Goal: Transaction & Acquisition: Purchase product/service

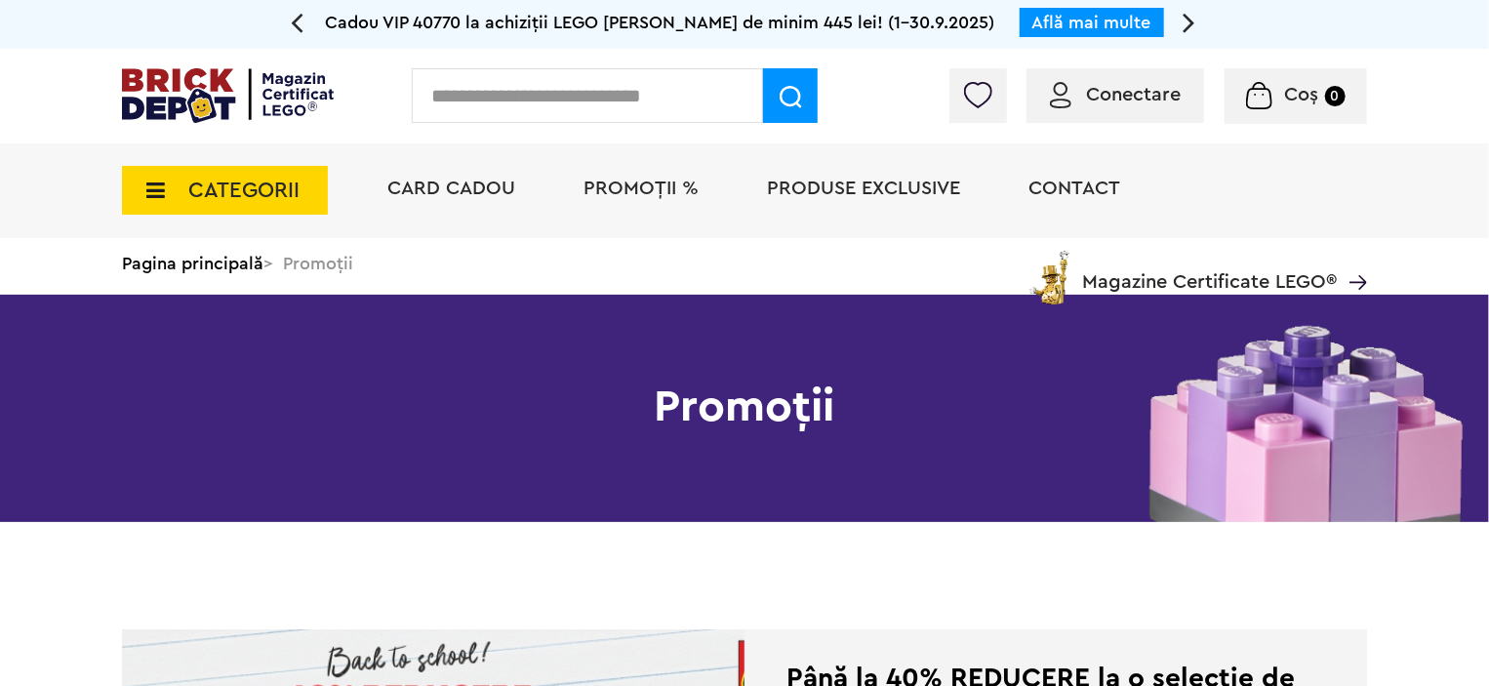
click at [1083, 120] on div "Conectare" at bounding box center [1116, 95] width 178 height 55
click at [1082, 97] on span "Conectare" at bounding box center [1115, 95] width 131 height 20
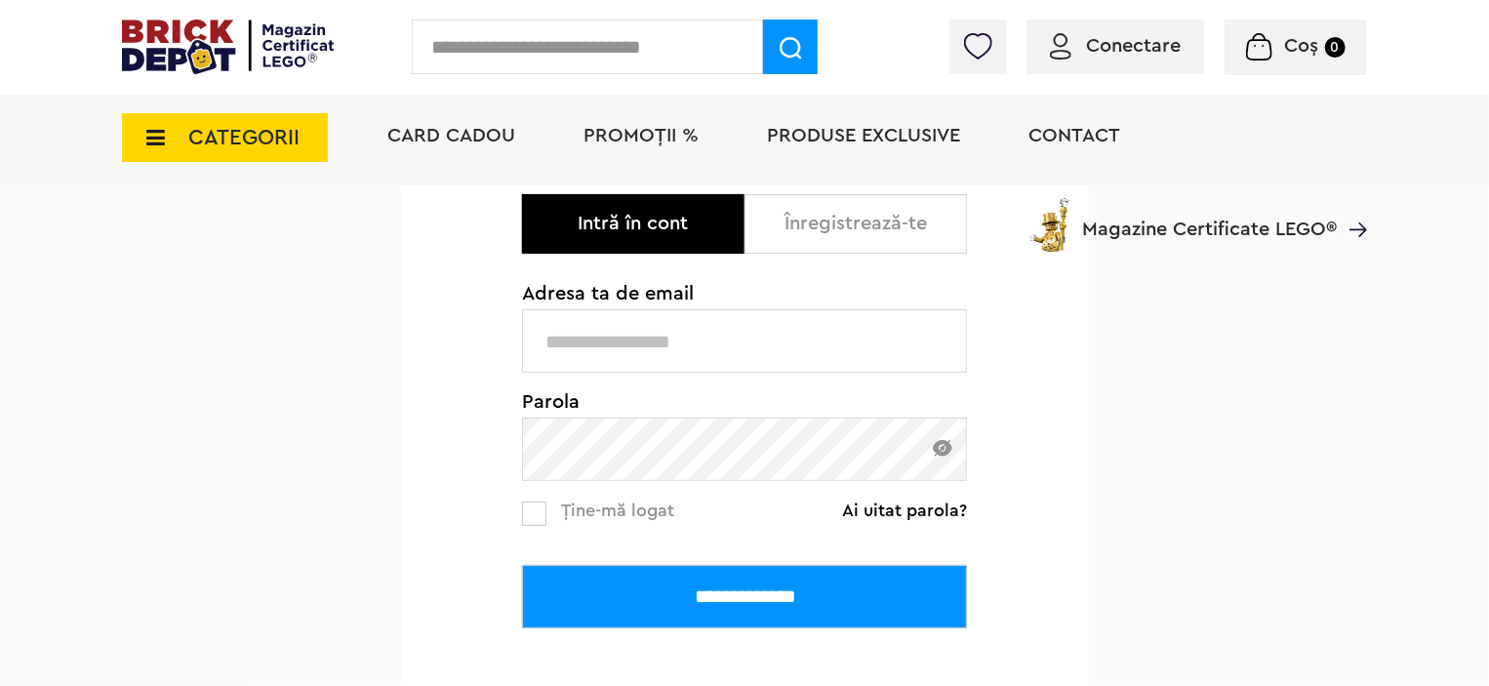
scroll to position [390, 0]
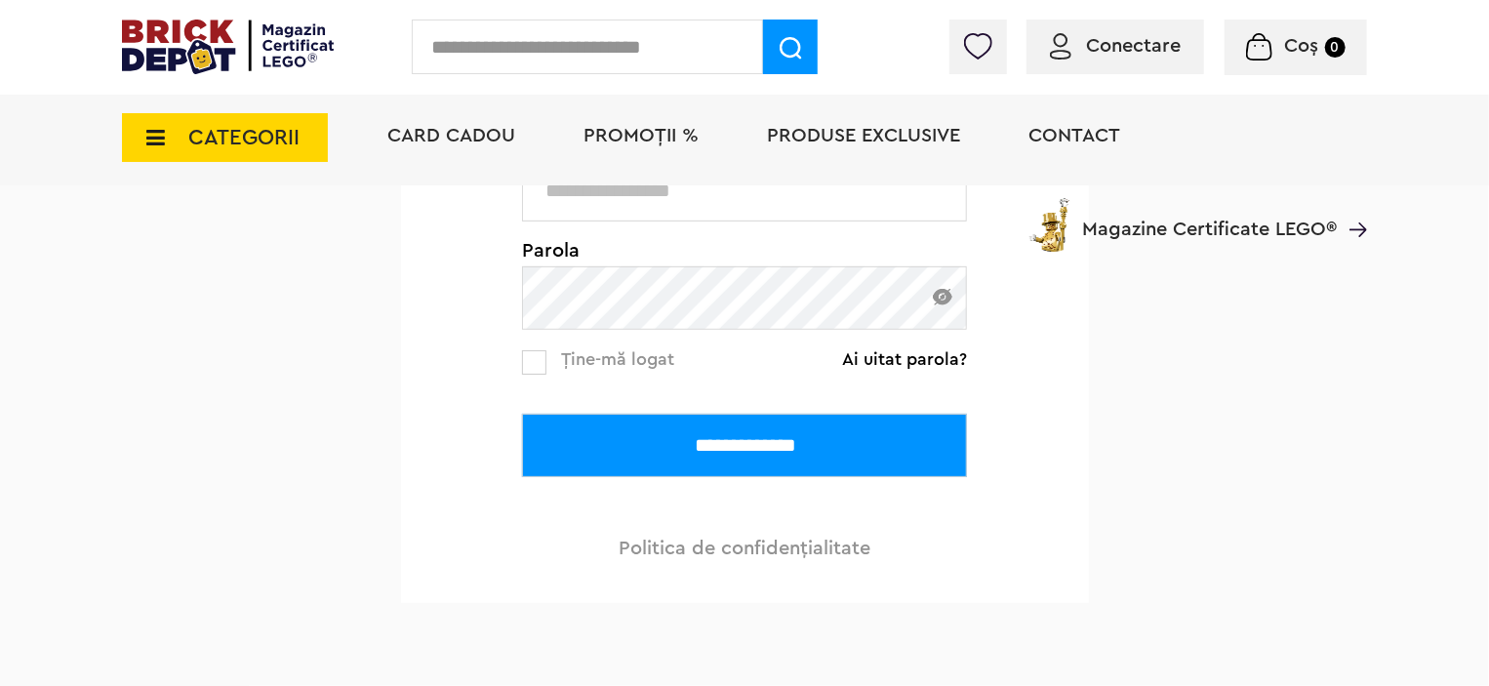
type input "**********"
click at [718, 452] on input "**********" at bounding box center [744, 445] width 445 height 63
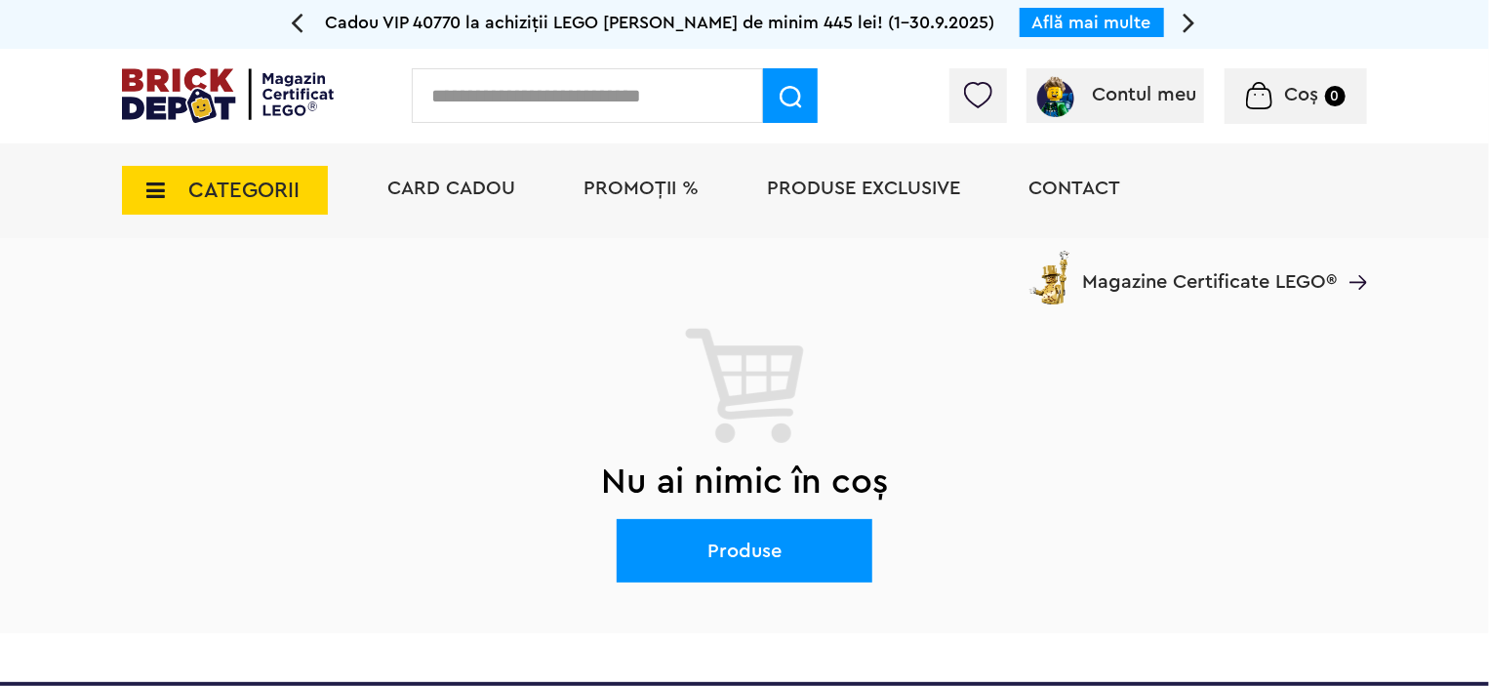
click at [967, 101] on img at bounding box center [977, 95] width 27 height 26
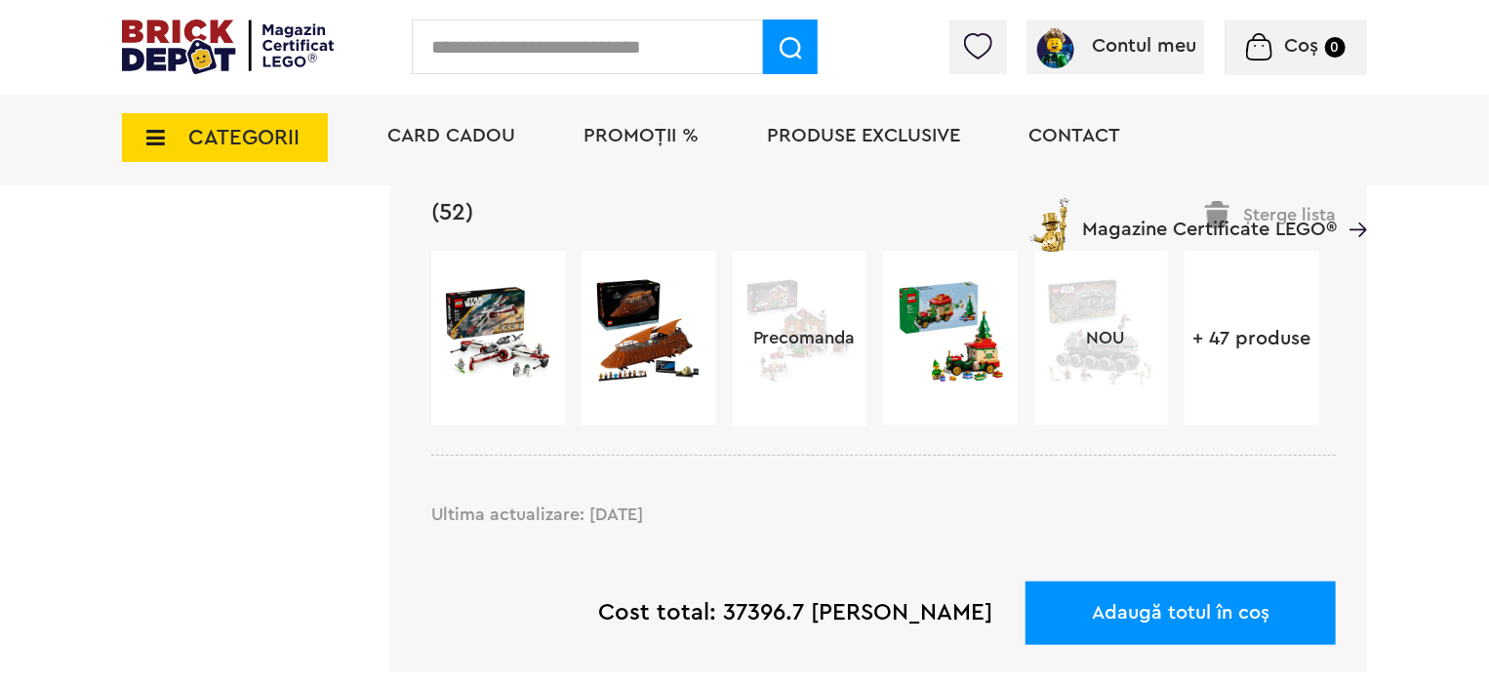
scroll to position [683, 0]
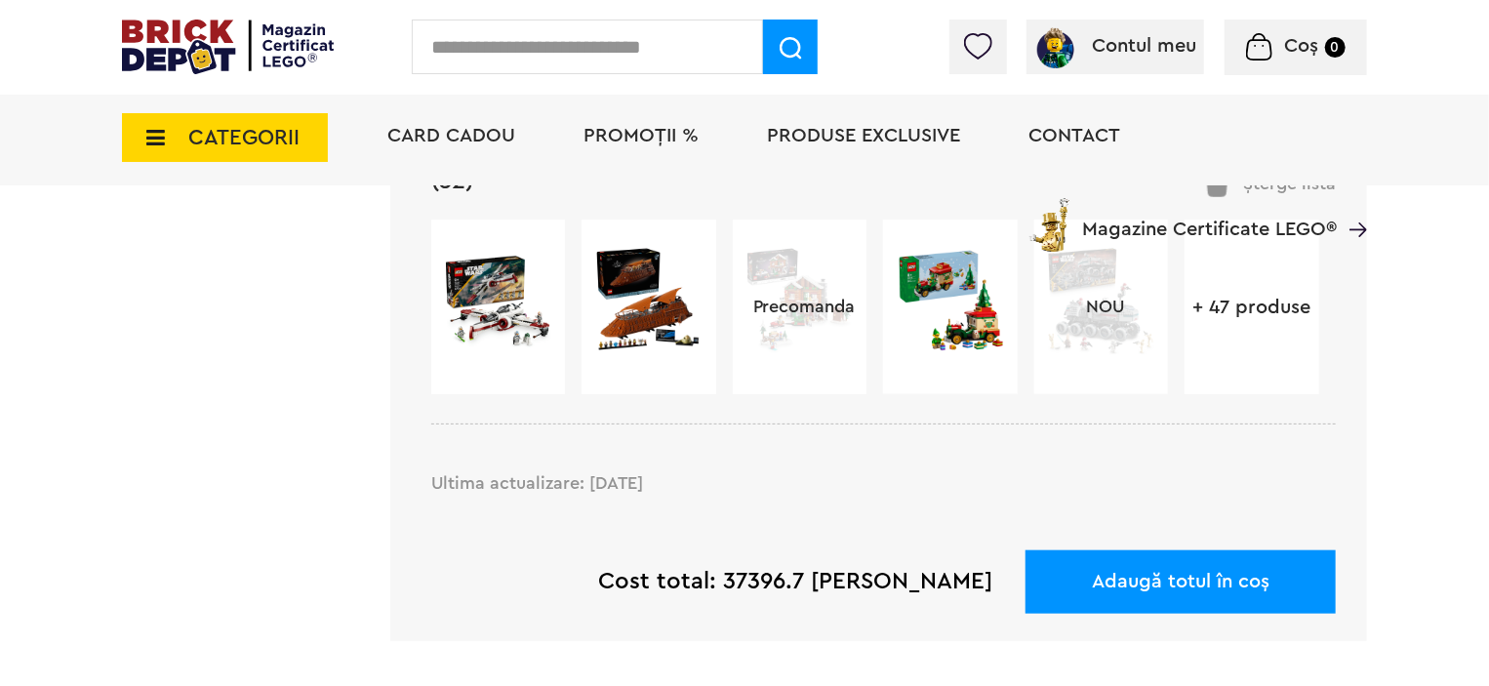
click at [1201, 316] on link "+ 47 produse" at bounding box center [1252, 308] width 134 height 20
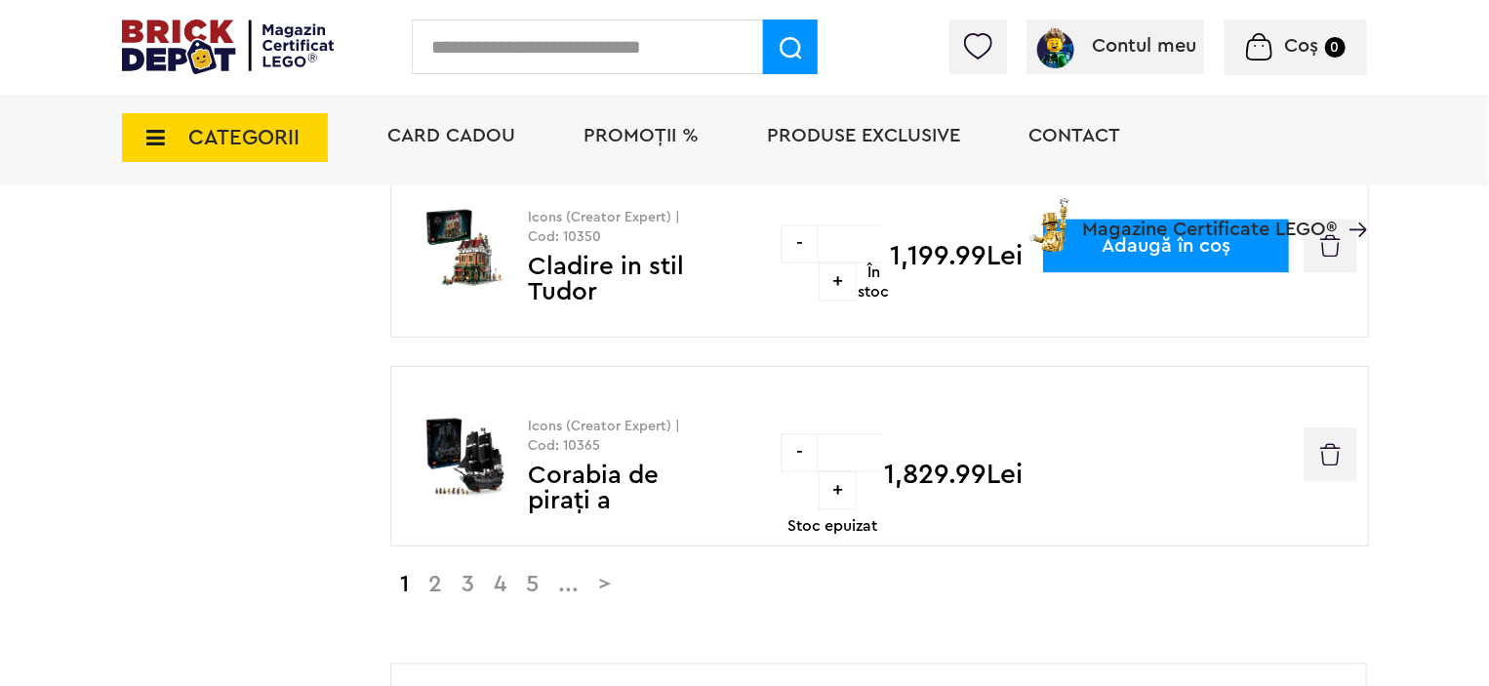
scroll to position [2245, 0]
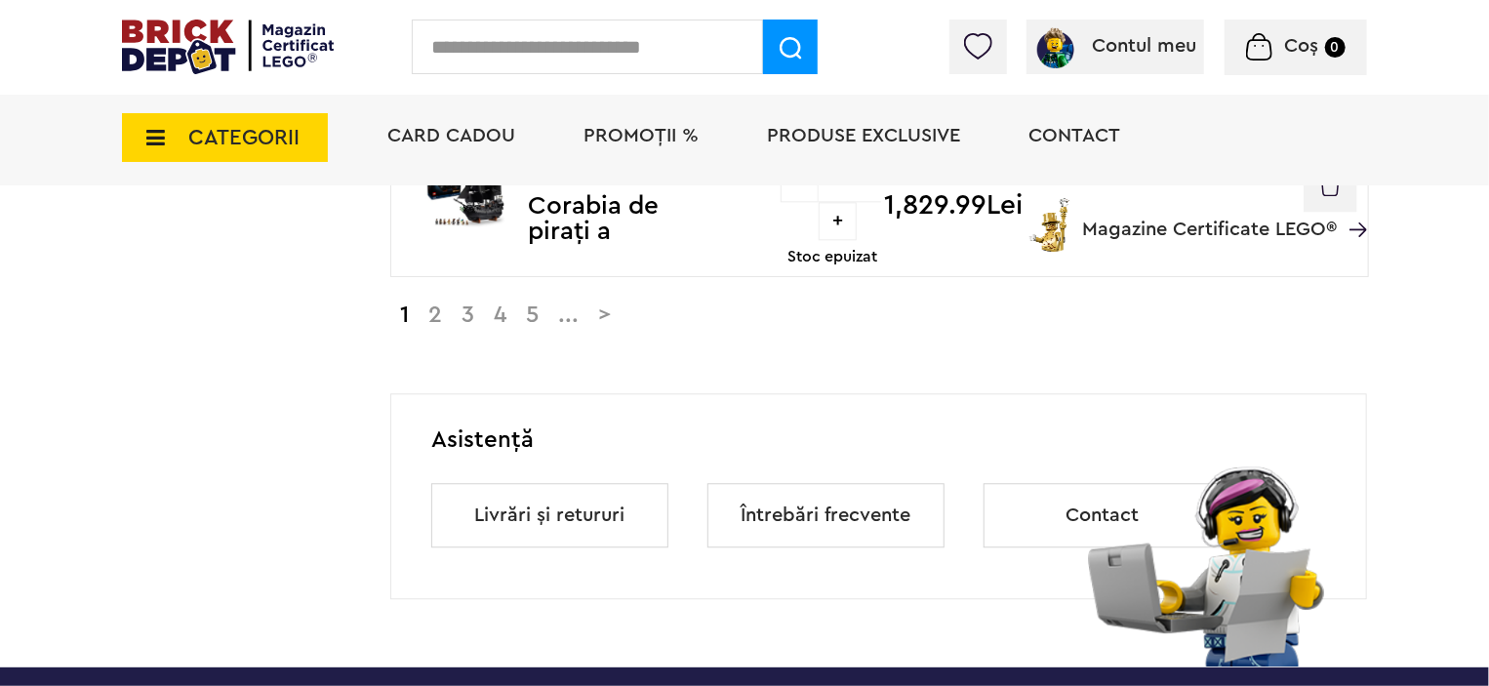
click at [535, 309] on link "5" at bounding box center [532, 314] width 32 height 23
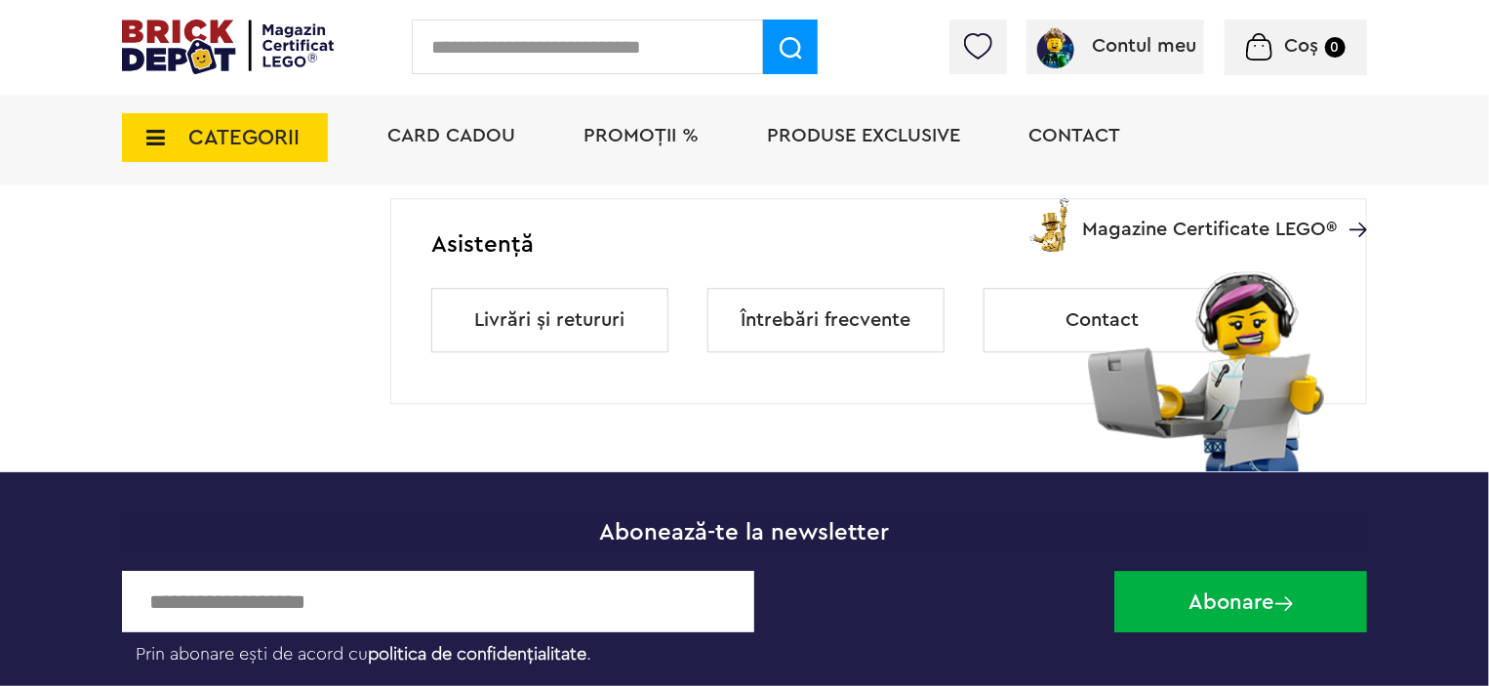
scroll to position [2049, 0]
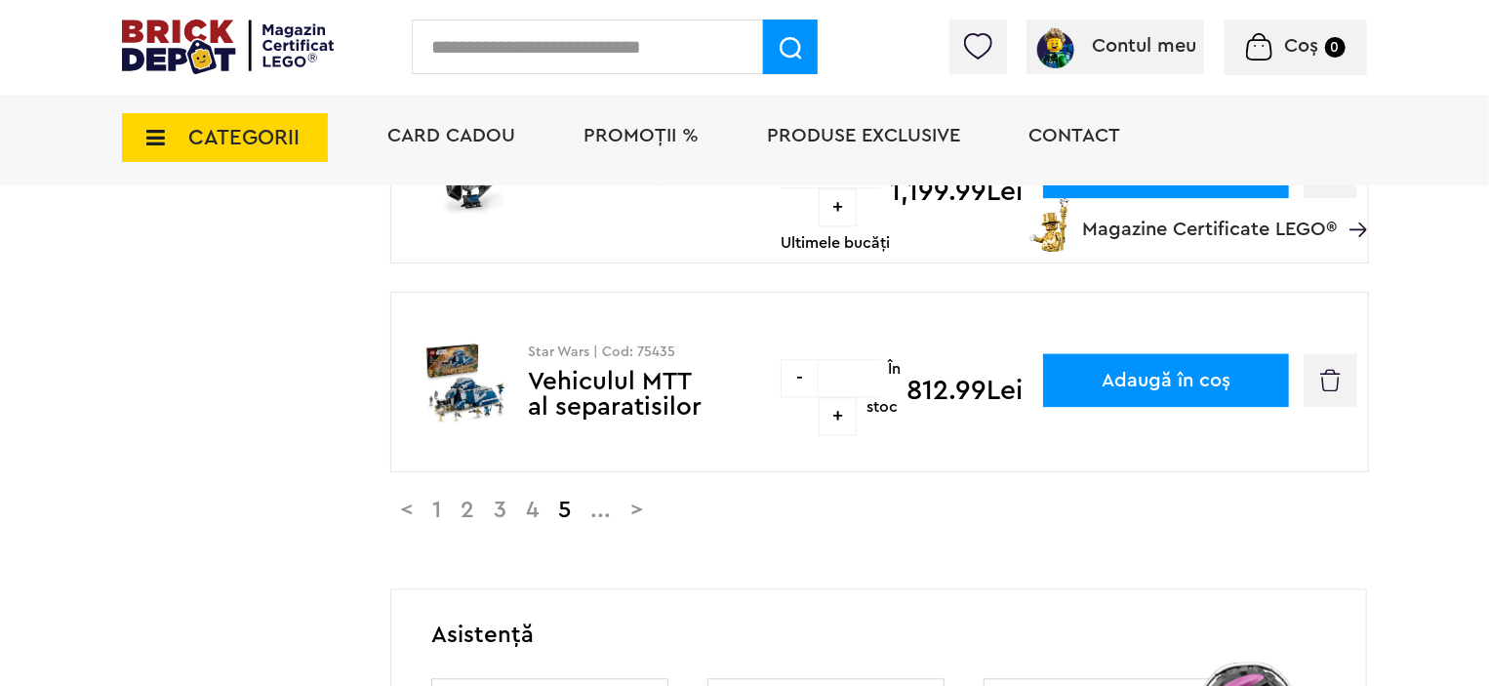
click at [653, 503] on link ">" at bounding box center [637, 510] width 32 height 23
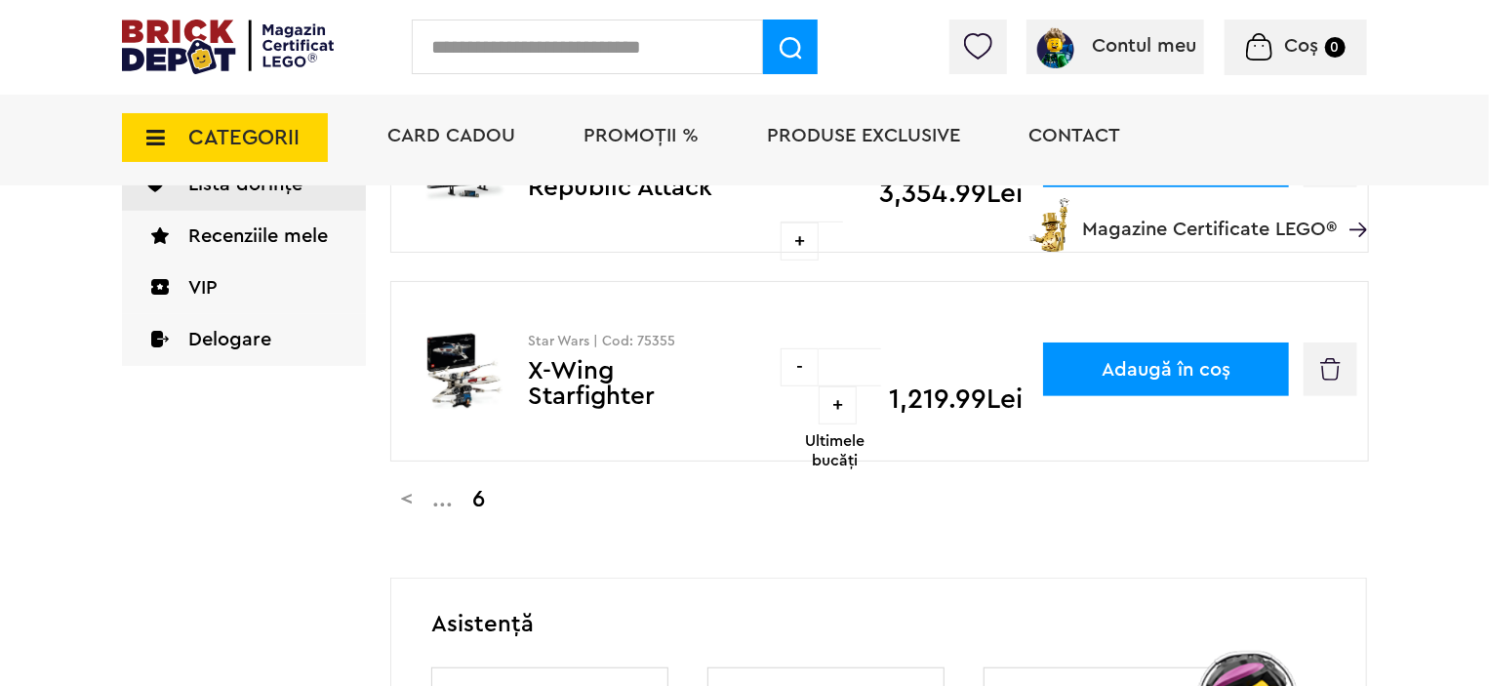
scroll to position [390, 0]
click at [410, 499] on link "<" at bounding box center [406, 498] width 32 height 23
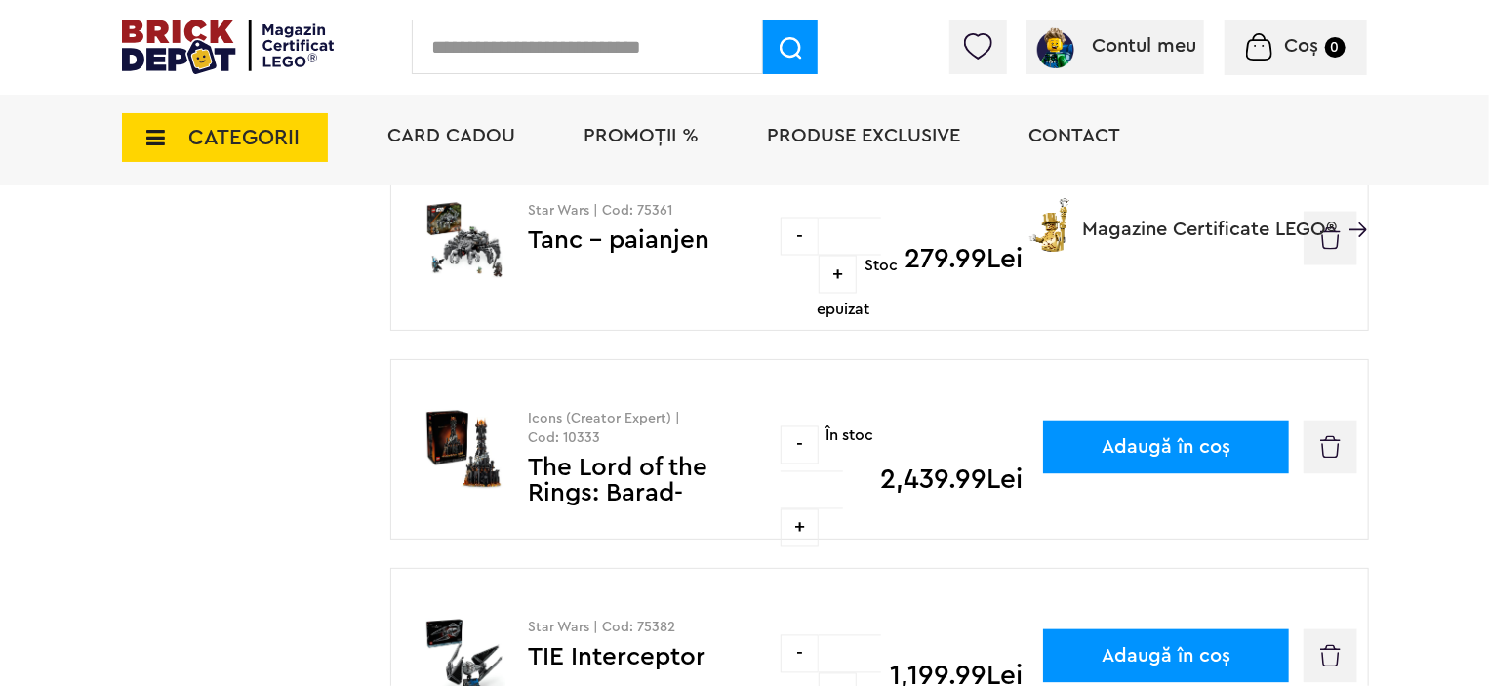
scroll to position [1317, 0]
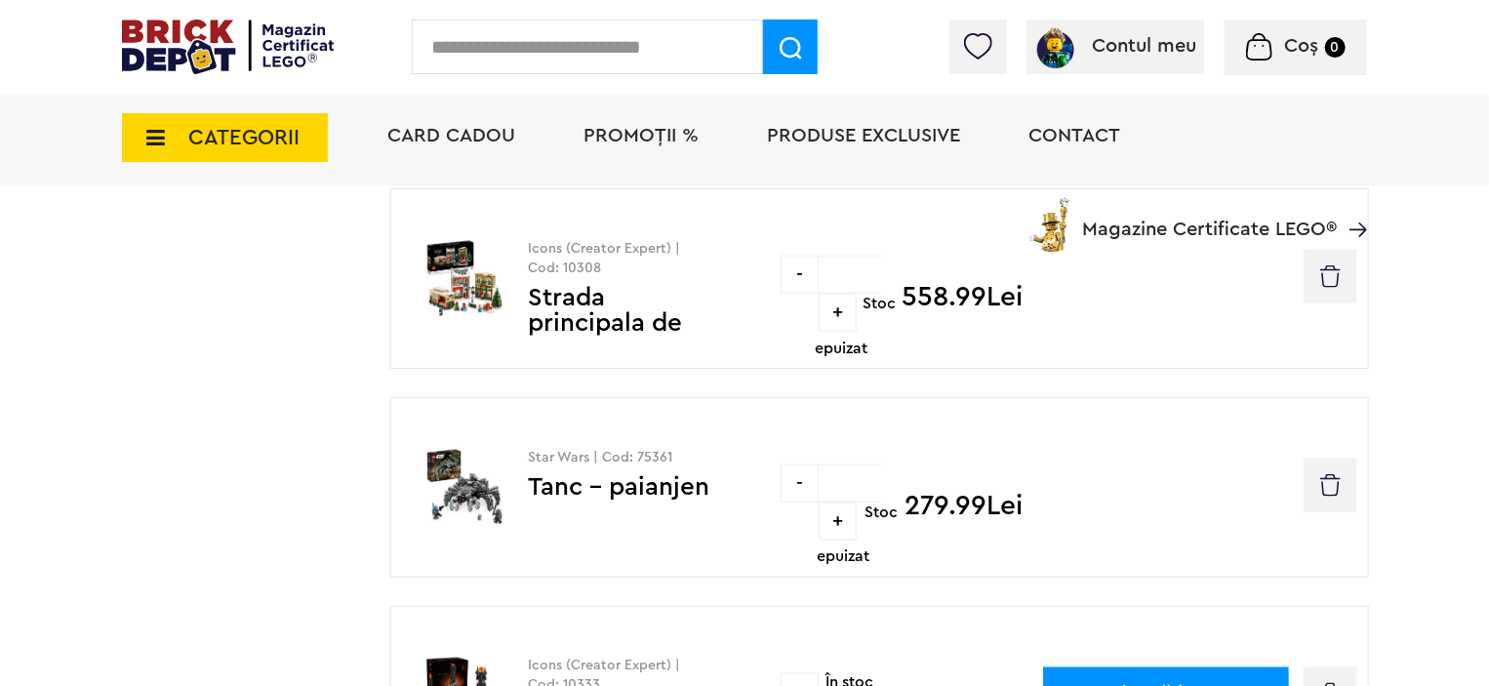
click at [499, 471] on img at bounding box center [465, 488] width 126 height 80
click at [562, 488] on link "Tanc - paianjen" at bounding box center [619, 486] width 182 height 25
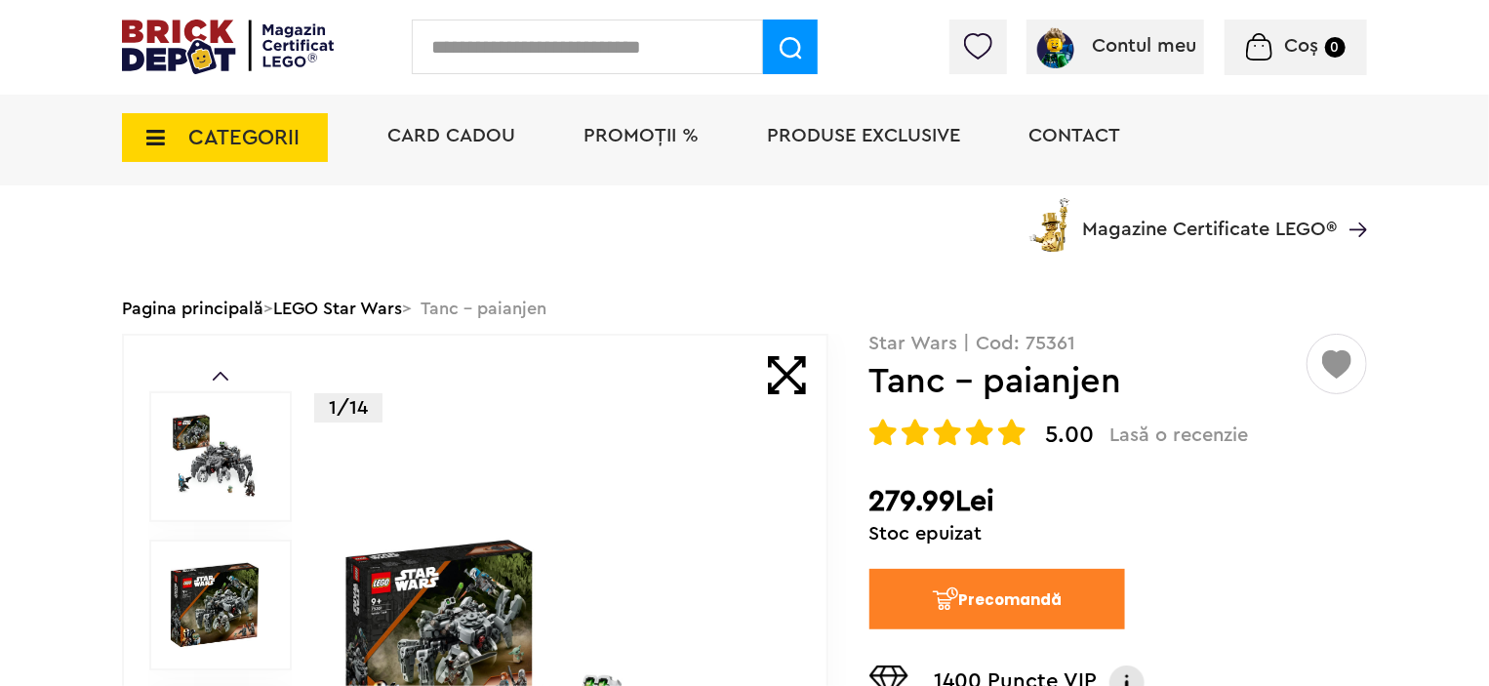
scroll to position [293, 0]
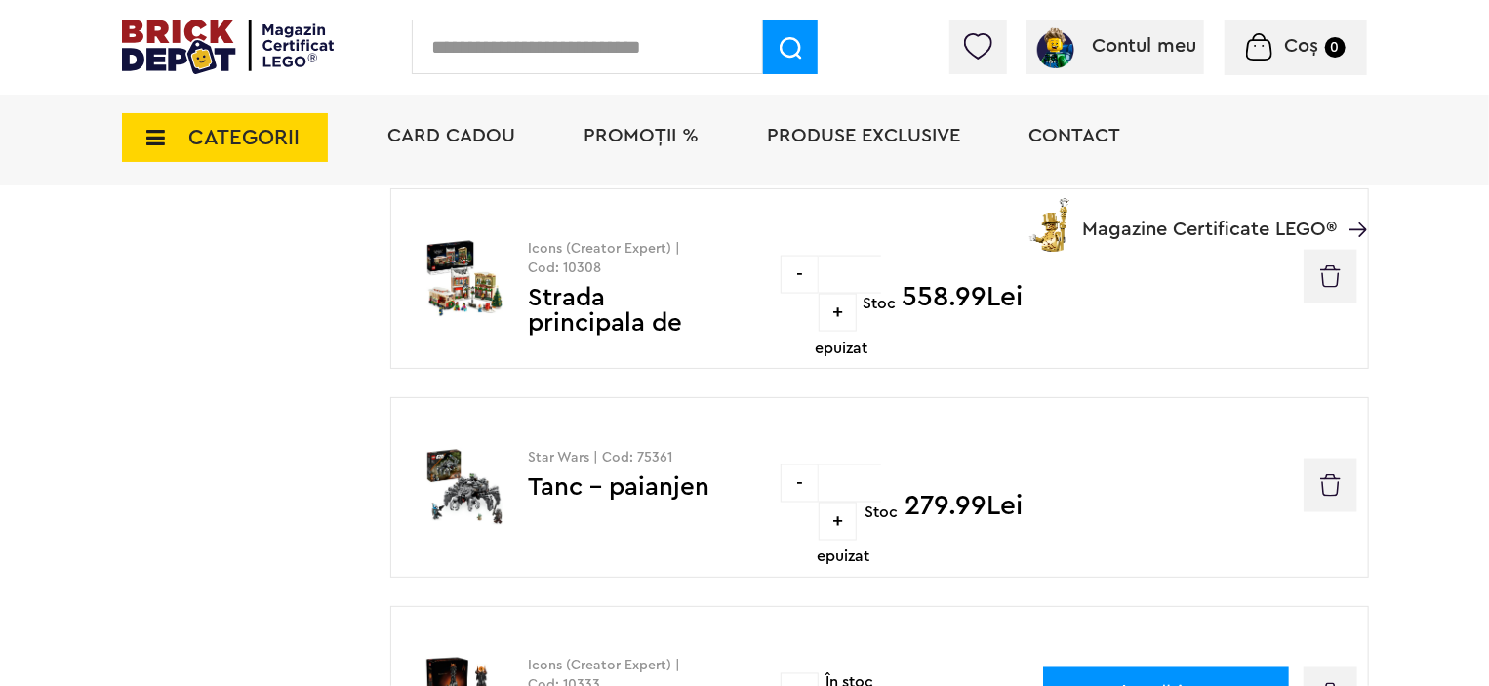
click at [1316, 486] on button "button" at bounding box center [1331, 486] width 54 height 54
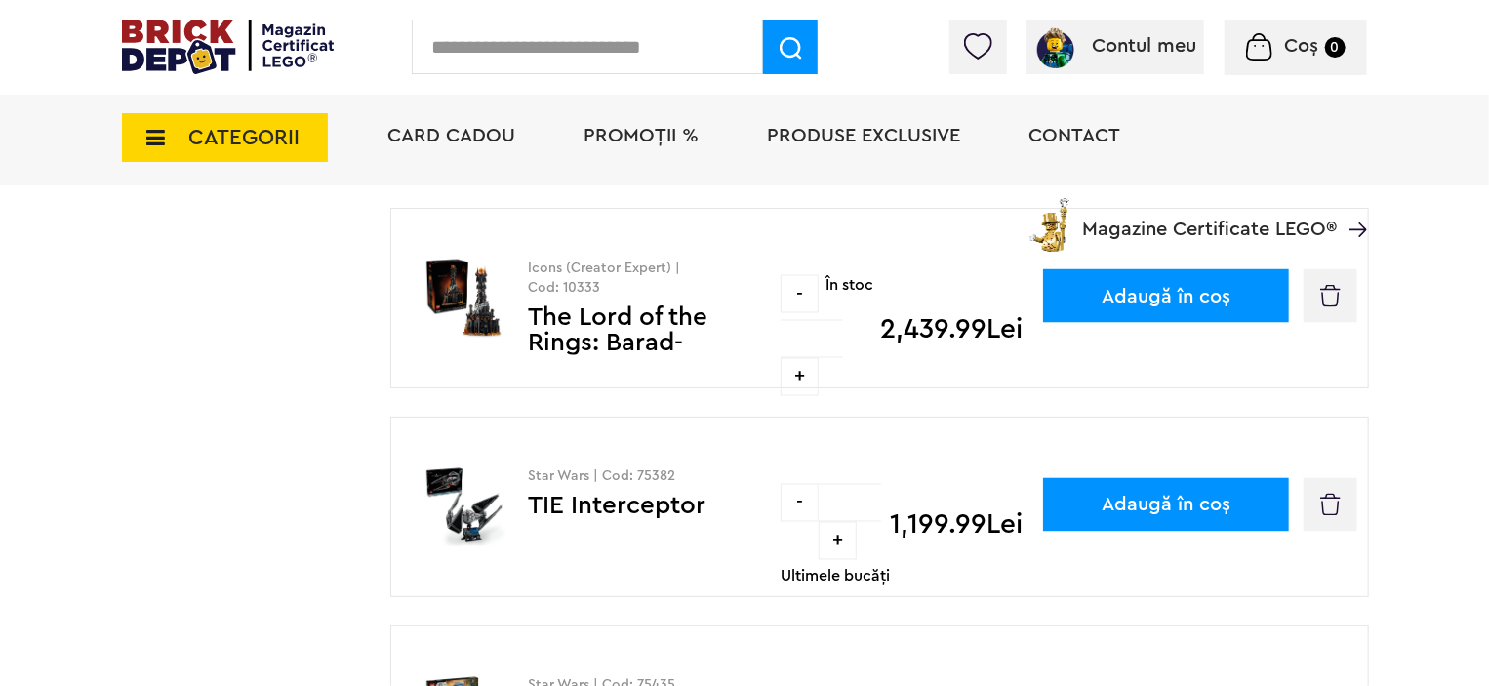
scroll to position [1220, 0]
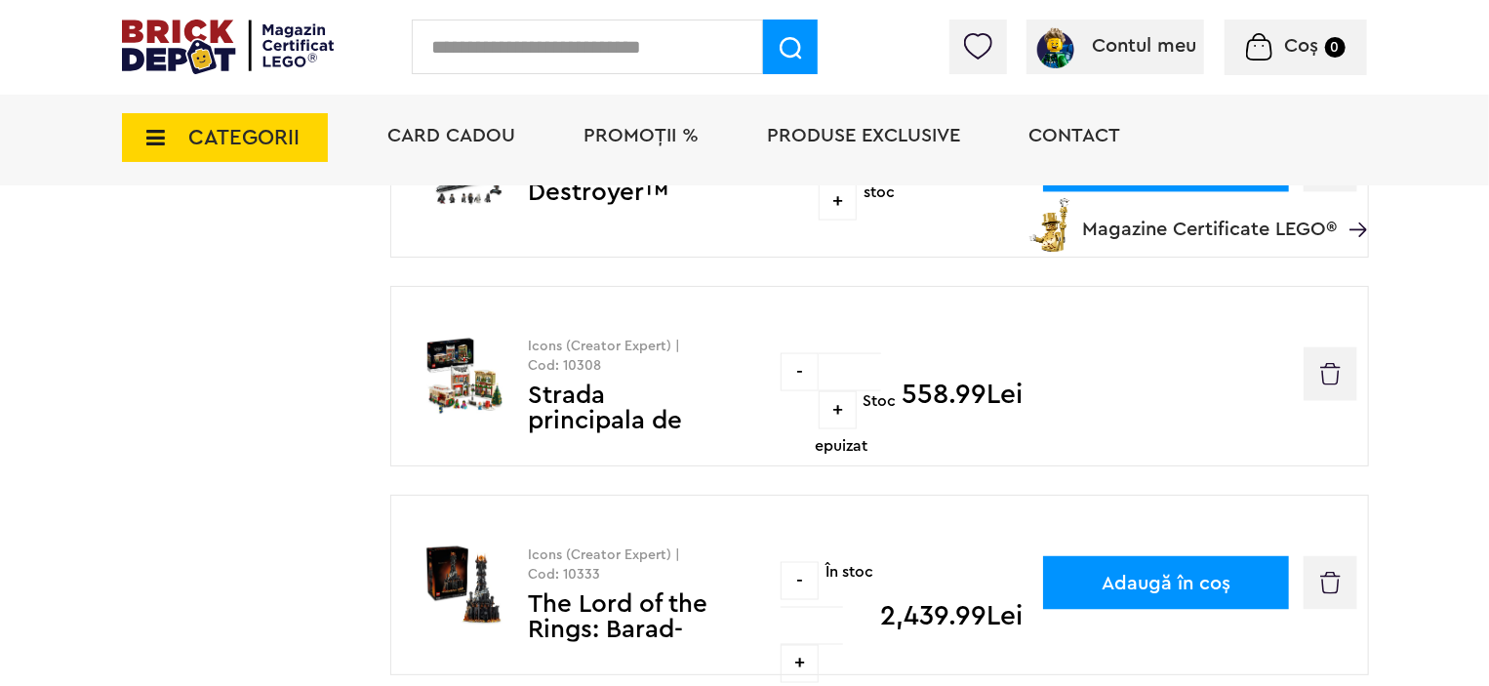
click at [575, 385] on link "Strada principala de sarbatori" at bounding box center [654, 421] width 253 height 76
click at [1323, 375] on img "button" at bounding box center [1330, 374] width 20 height 22
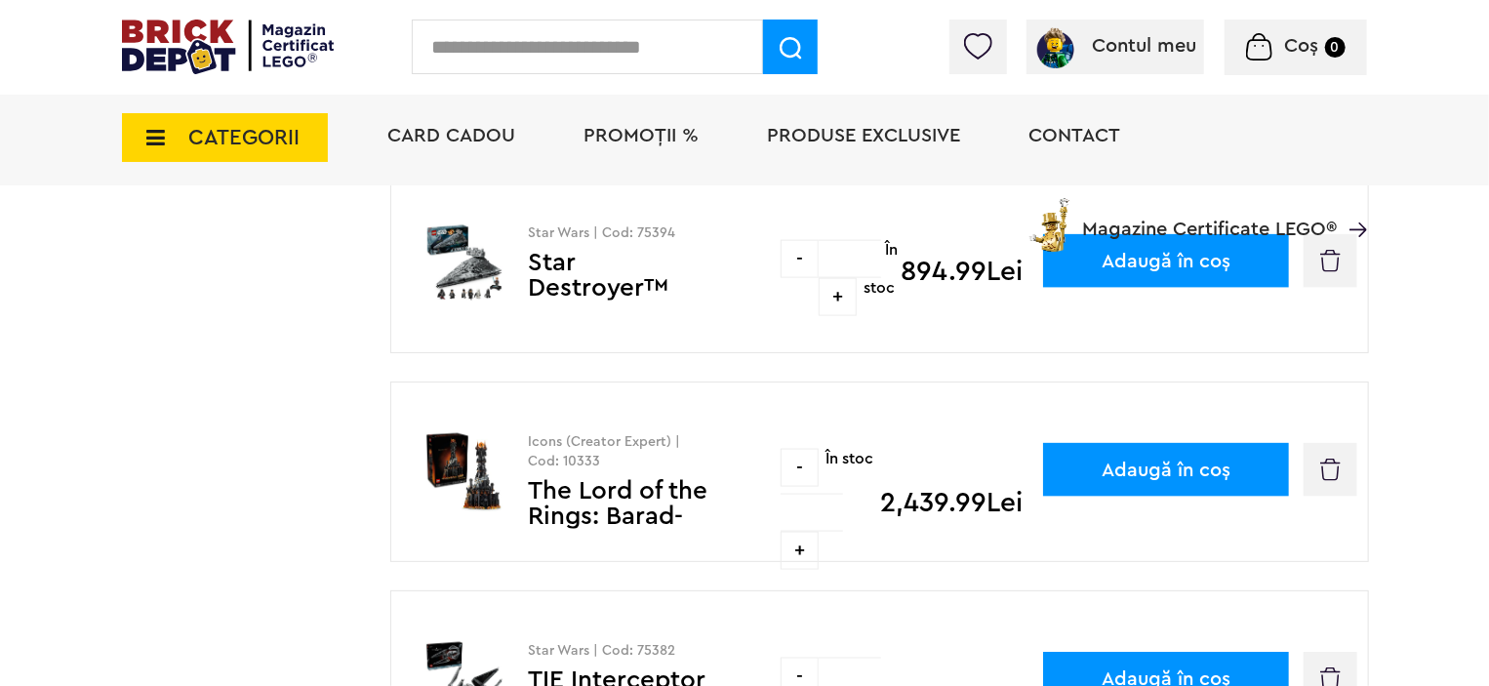
scroll to position [1122, 0]
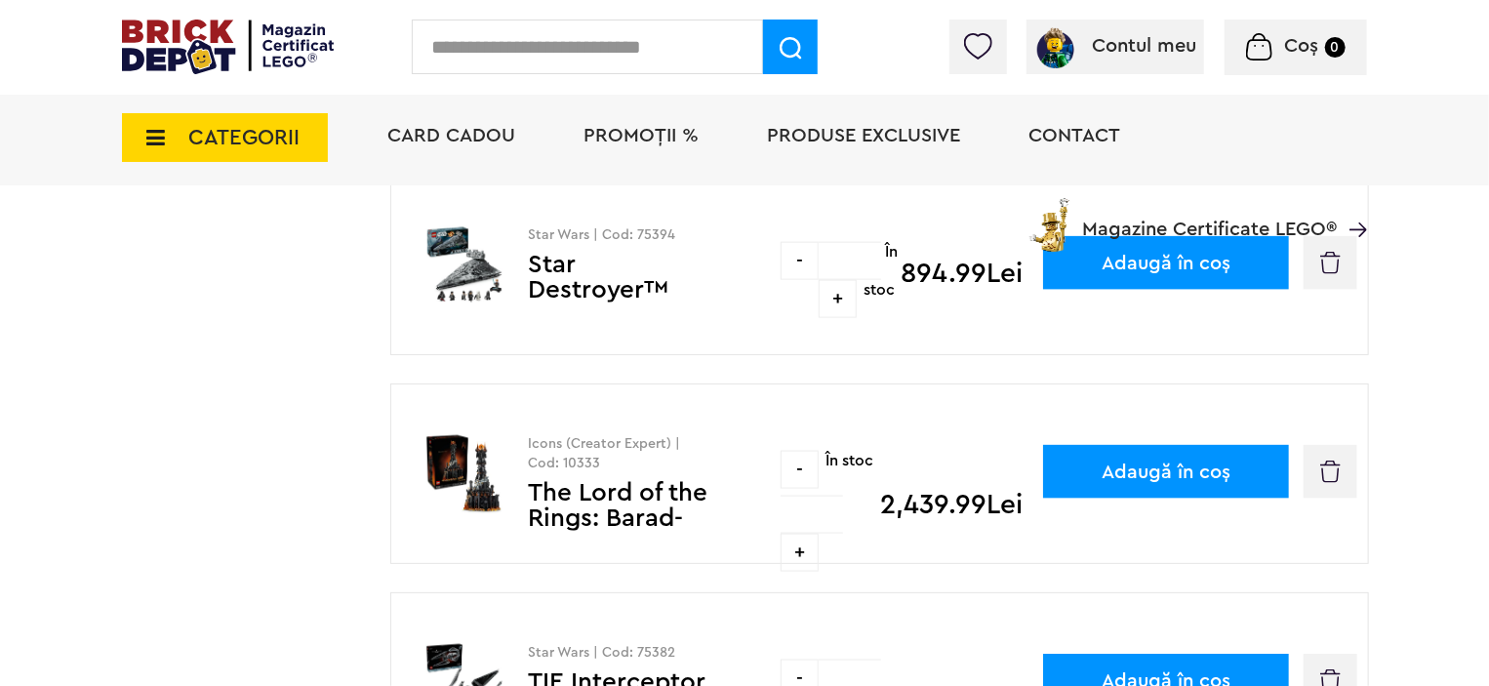
click at [607, 499] on link "The Lord of the Rings: Barad-dûr™" at bounding box center [618, 518] width 180 height 76
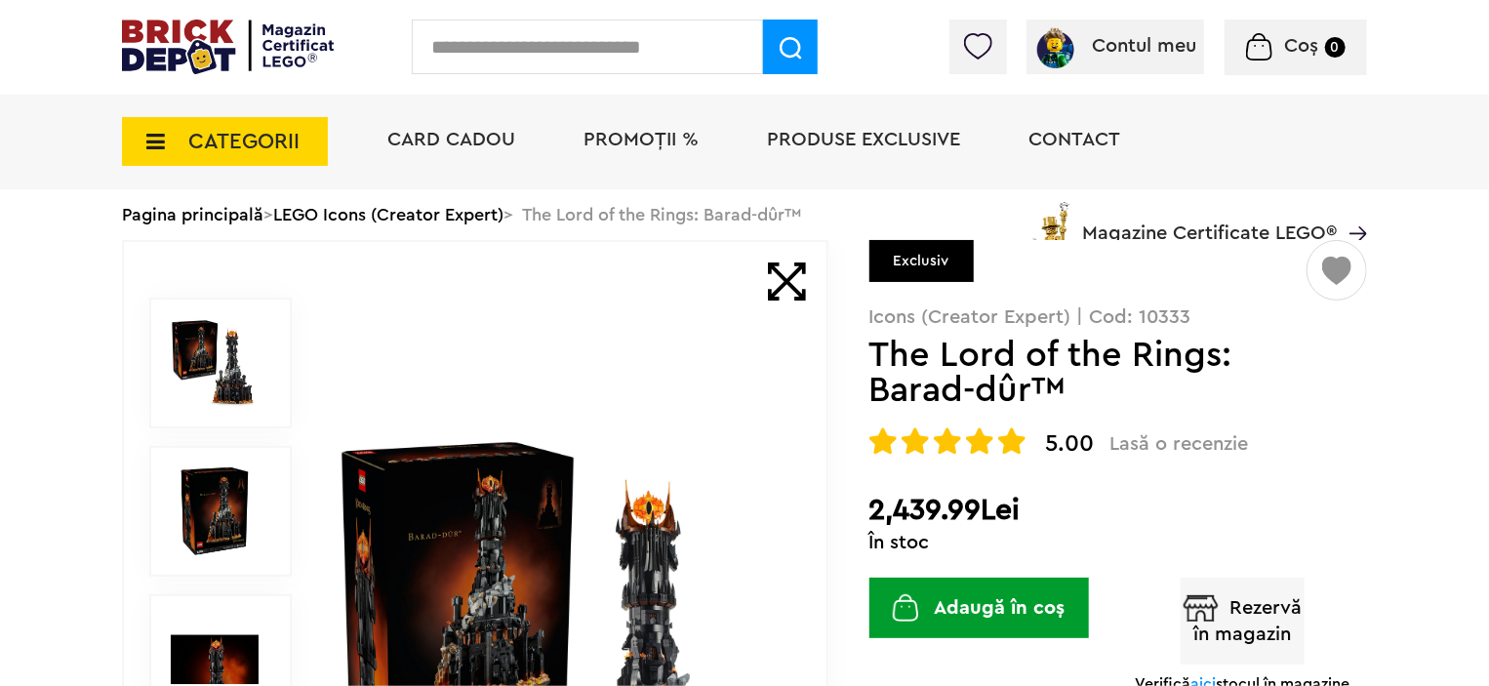
click at [238, 484] on img at bounding box center [215, 511] width 88 height 88
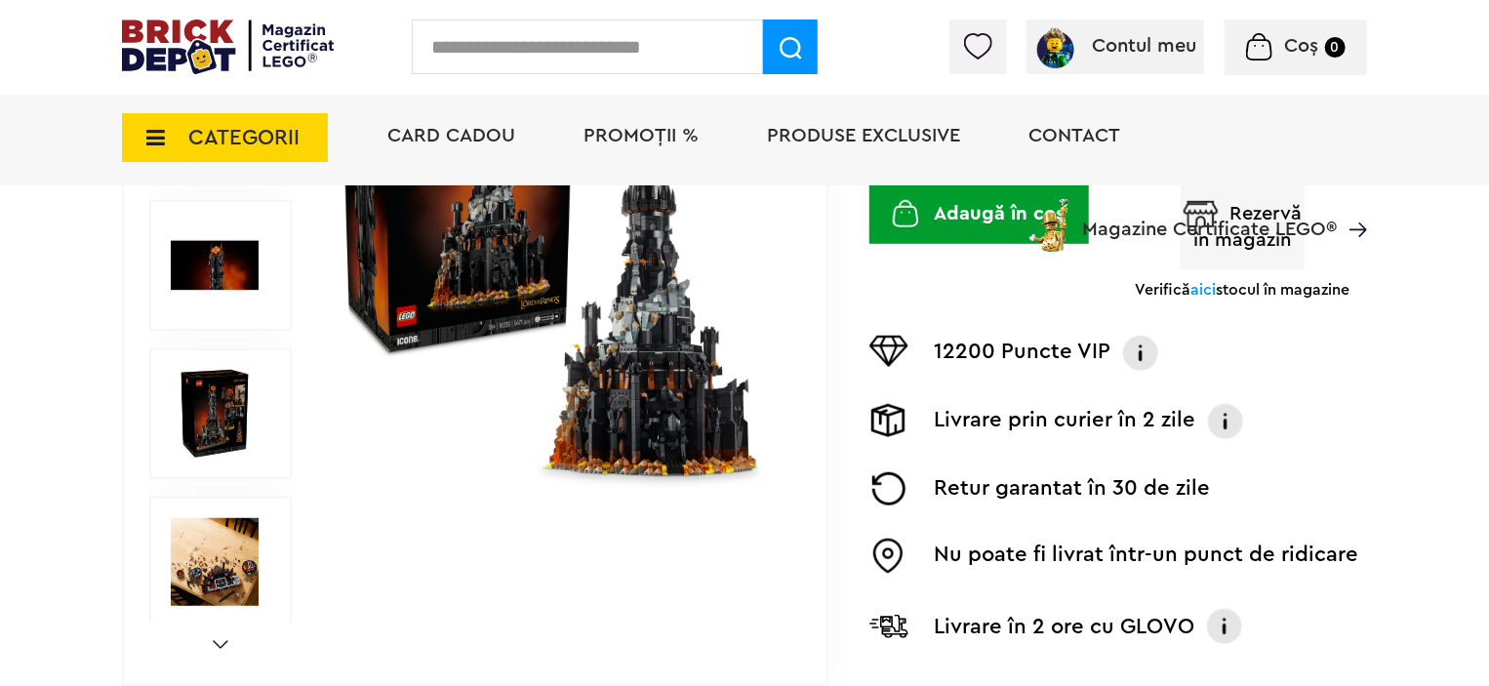
click at [226, 648] on div "Prev Next 1/11" at bounding box center [475, 266] width 707 height 840
click at [224, 644] on link "Next" at bounding box center [221, 644] width 16 height 9
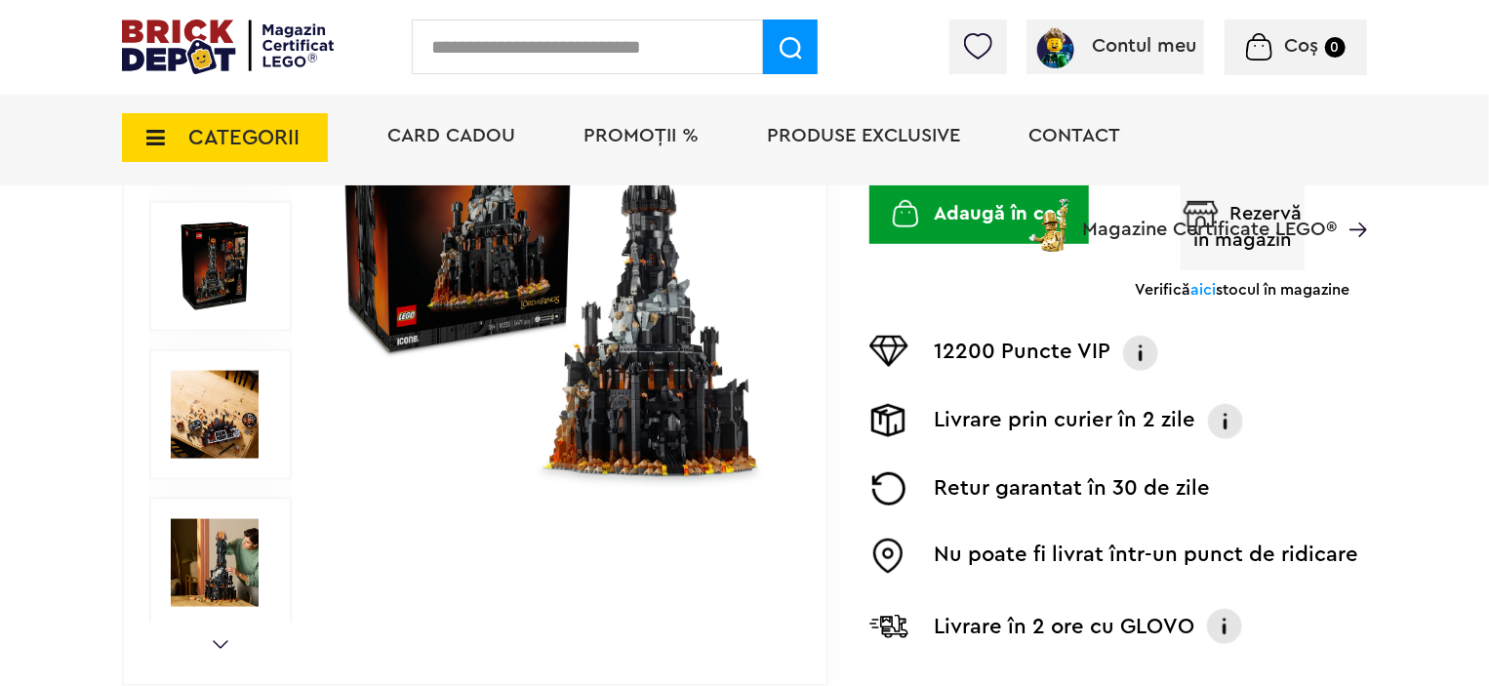
click at [224, 644] on link "Next" at bounding box center [221, 644] width 16 height 9
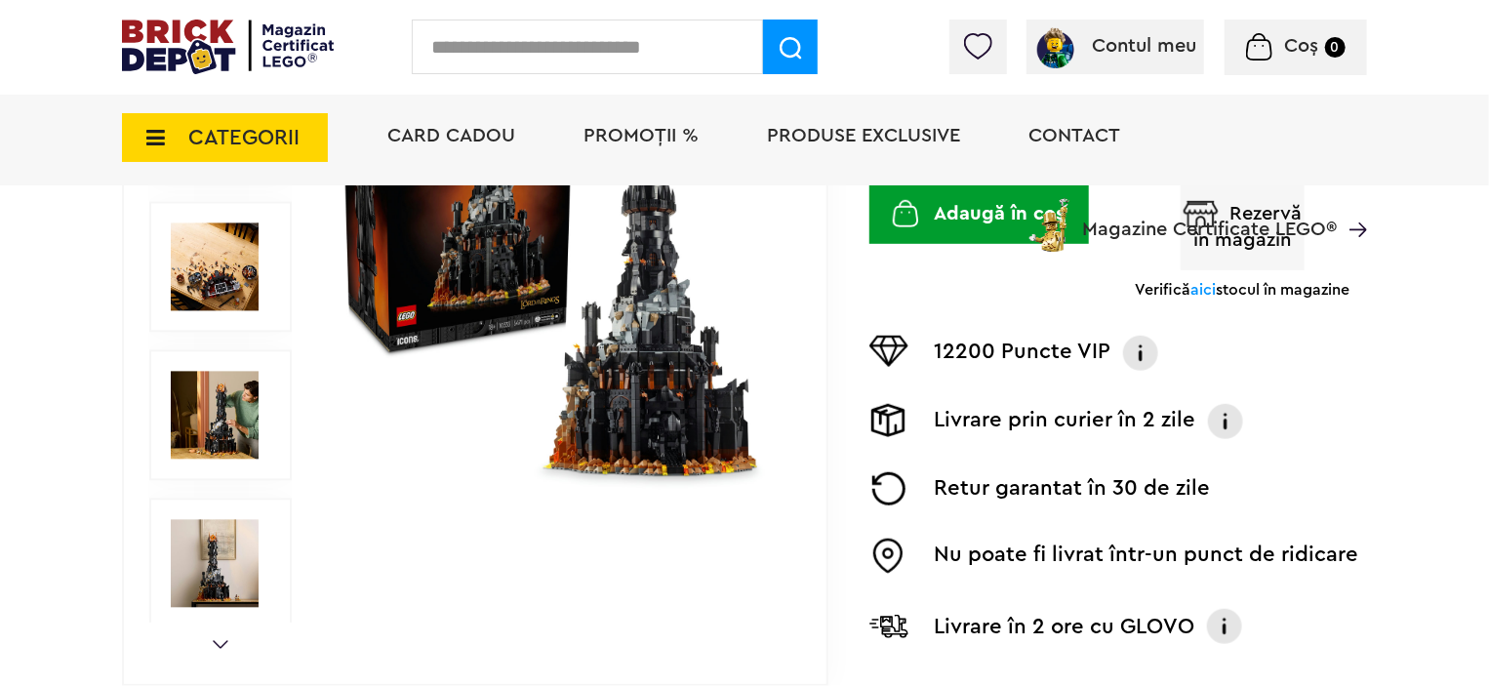
click at [224, 644] on link "Next" at bounding box center [221, 644] width 16 height 9
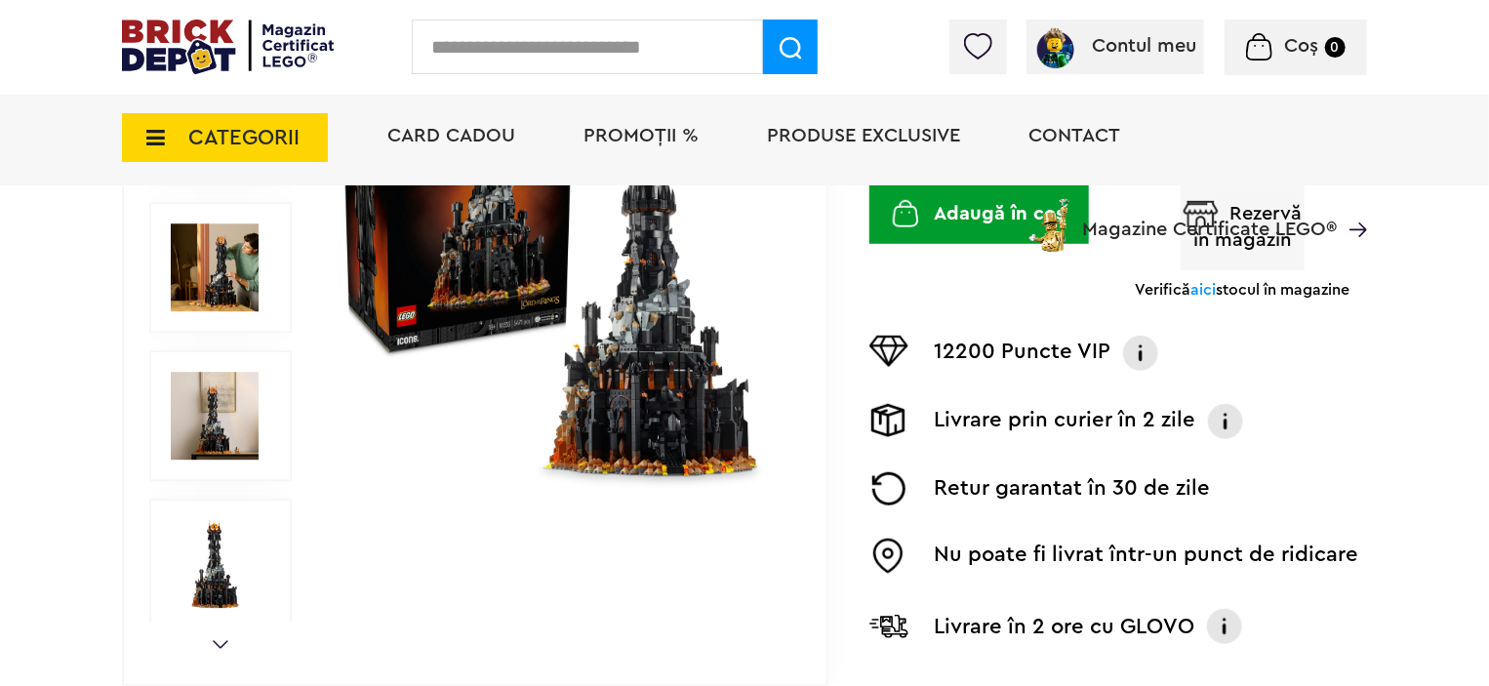
click at [224, 644] on link "Next" at bounding box center [221, 644] width 16 height 9
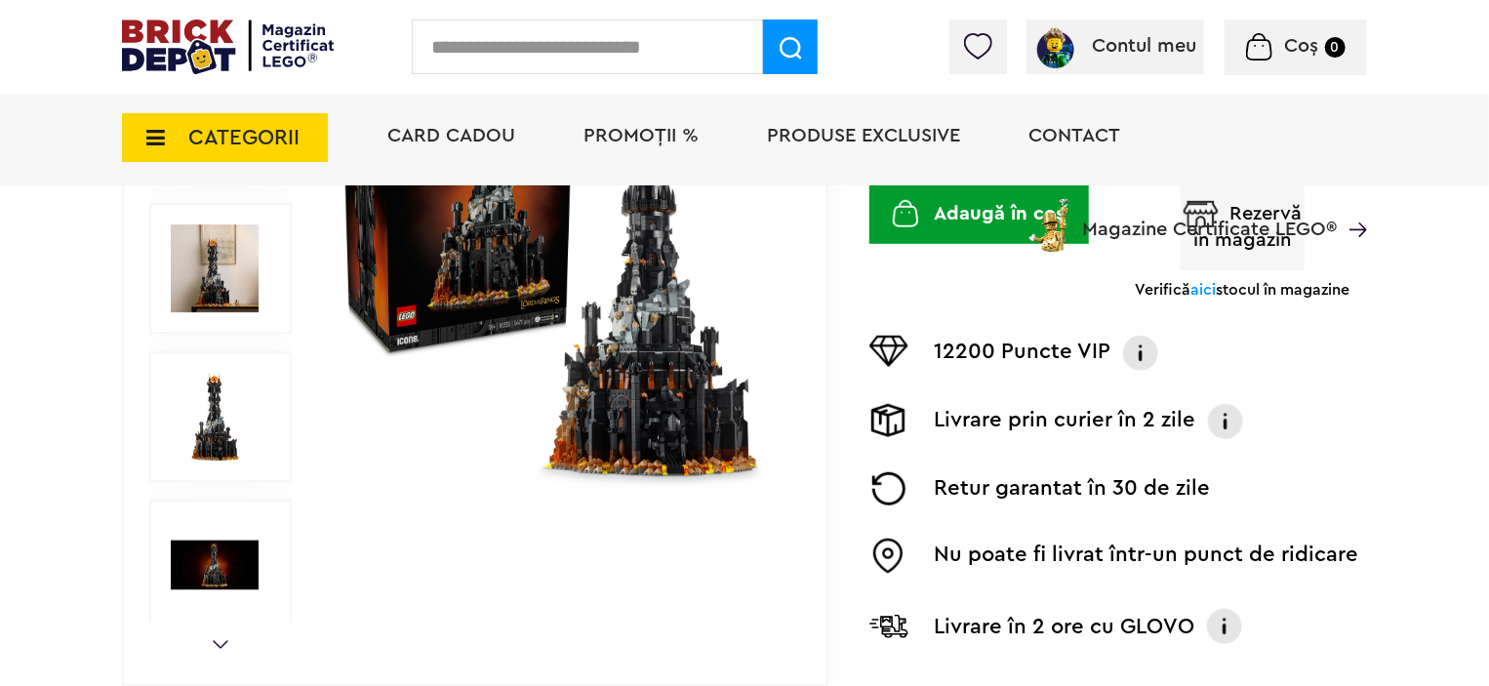
click at [224, 644] on link "Next" at bounding box center [221, 644] width 16 height 9
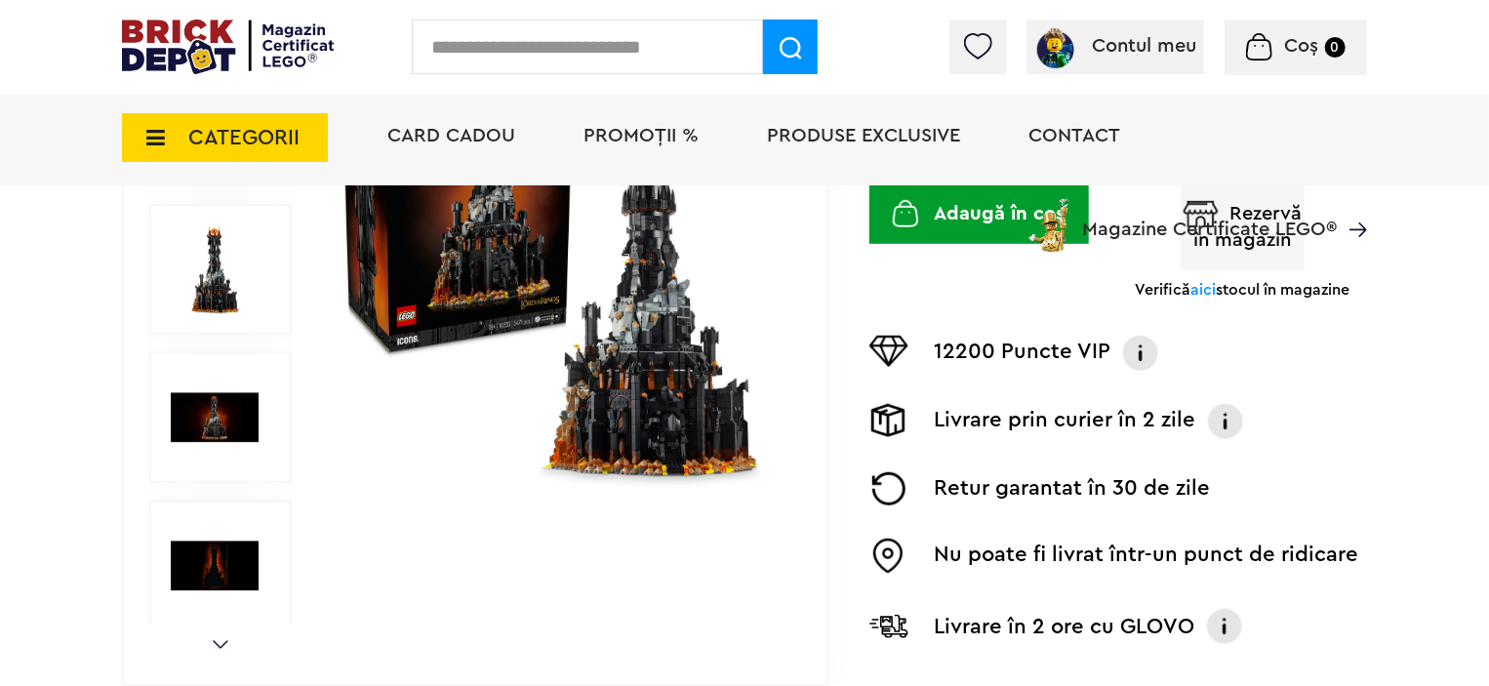
click at [224, 644] on link "Next" at bounding box center [221, 644] width 16 height 9
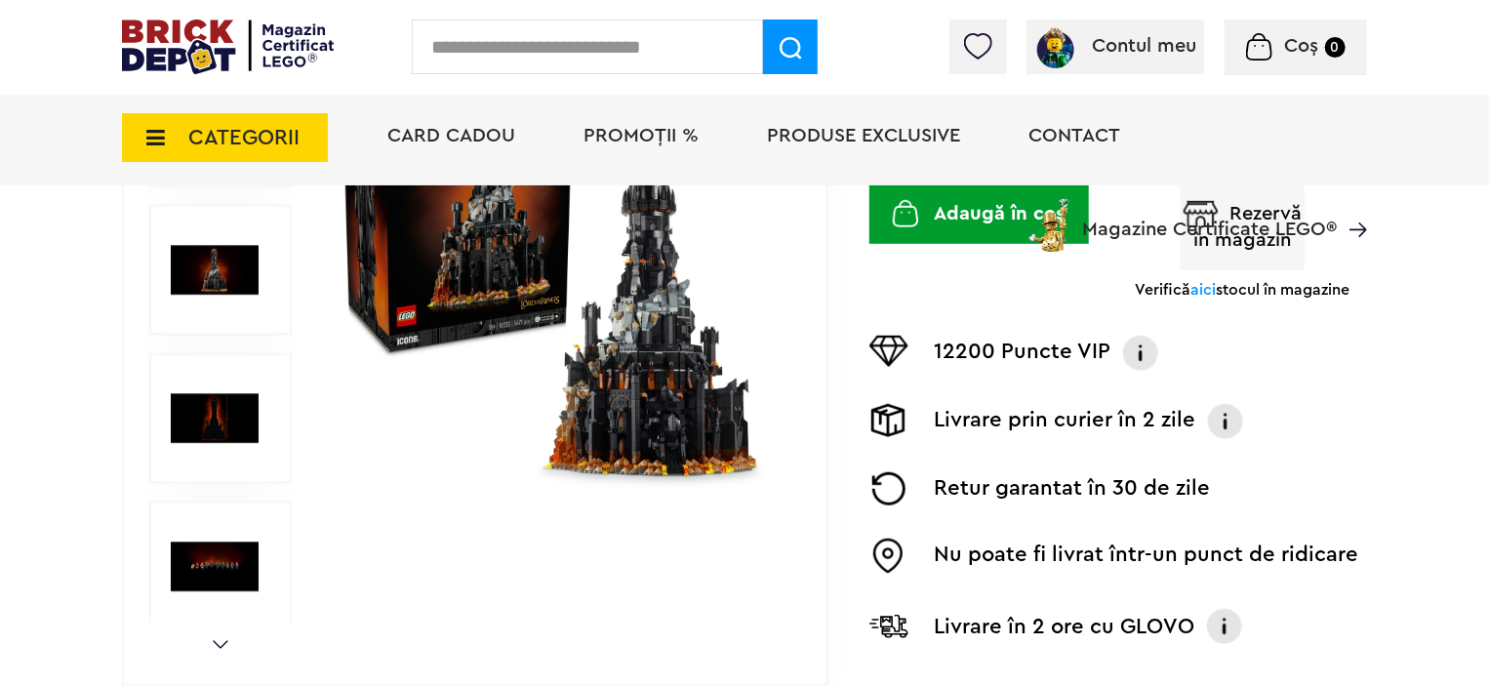
click at [224, 644] on link "Next" at bounding box center [221, 644] width 16 height 9
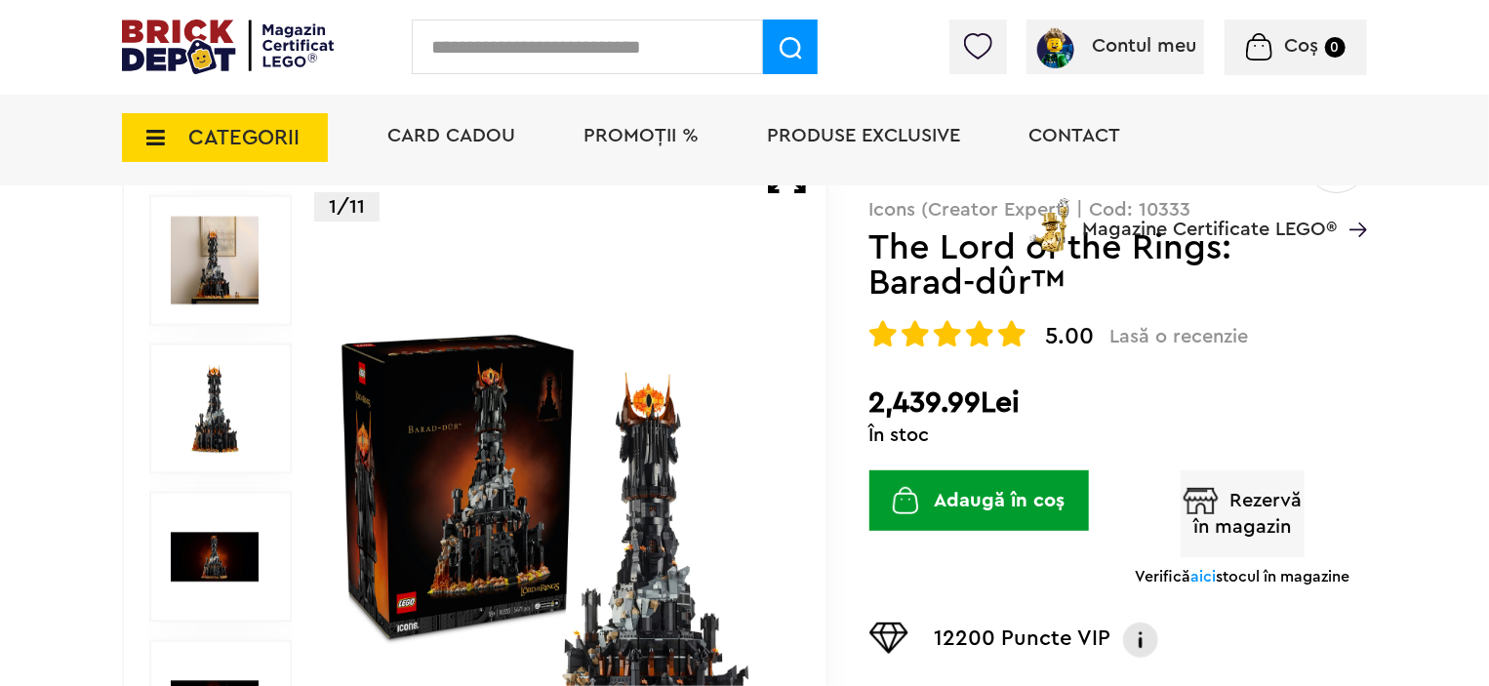
scroll to position [195, 0]
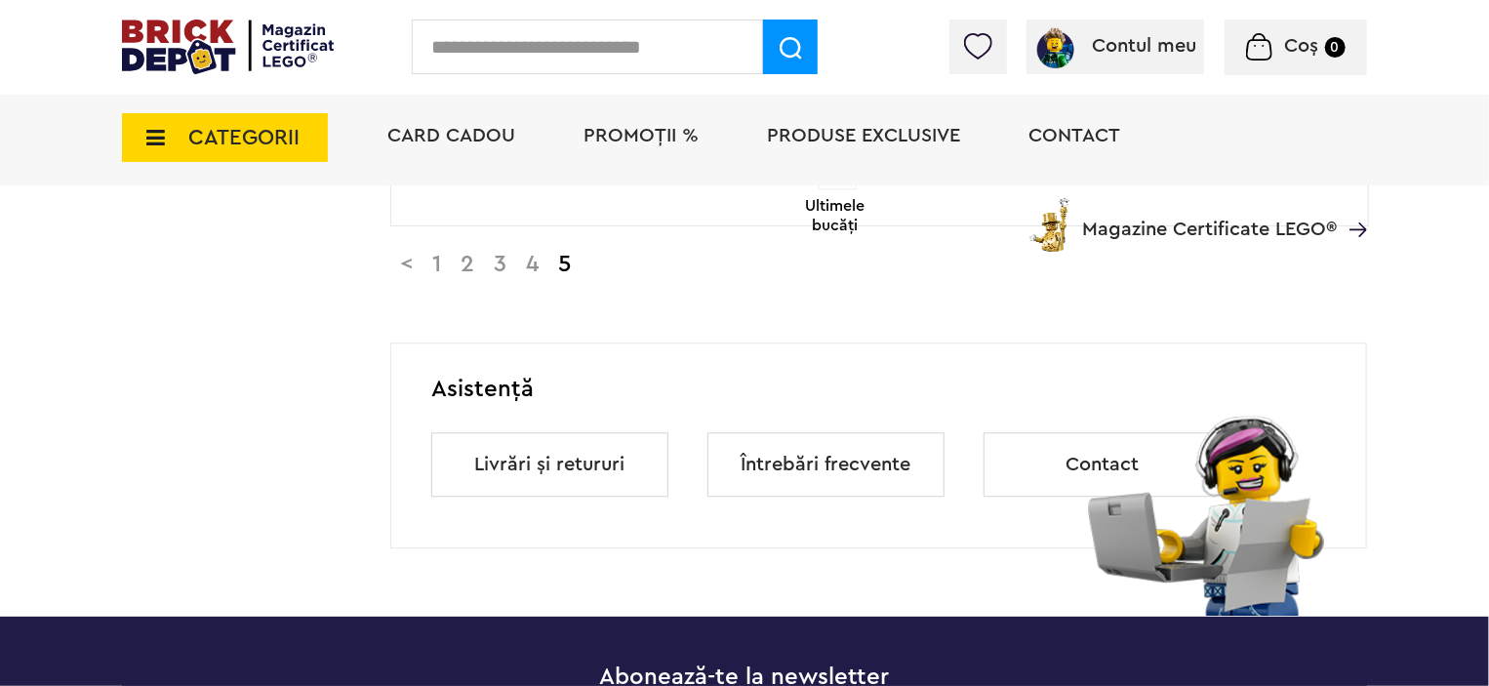
scroll to position [2151, 0]
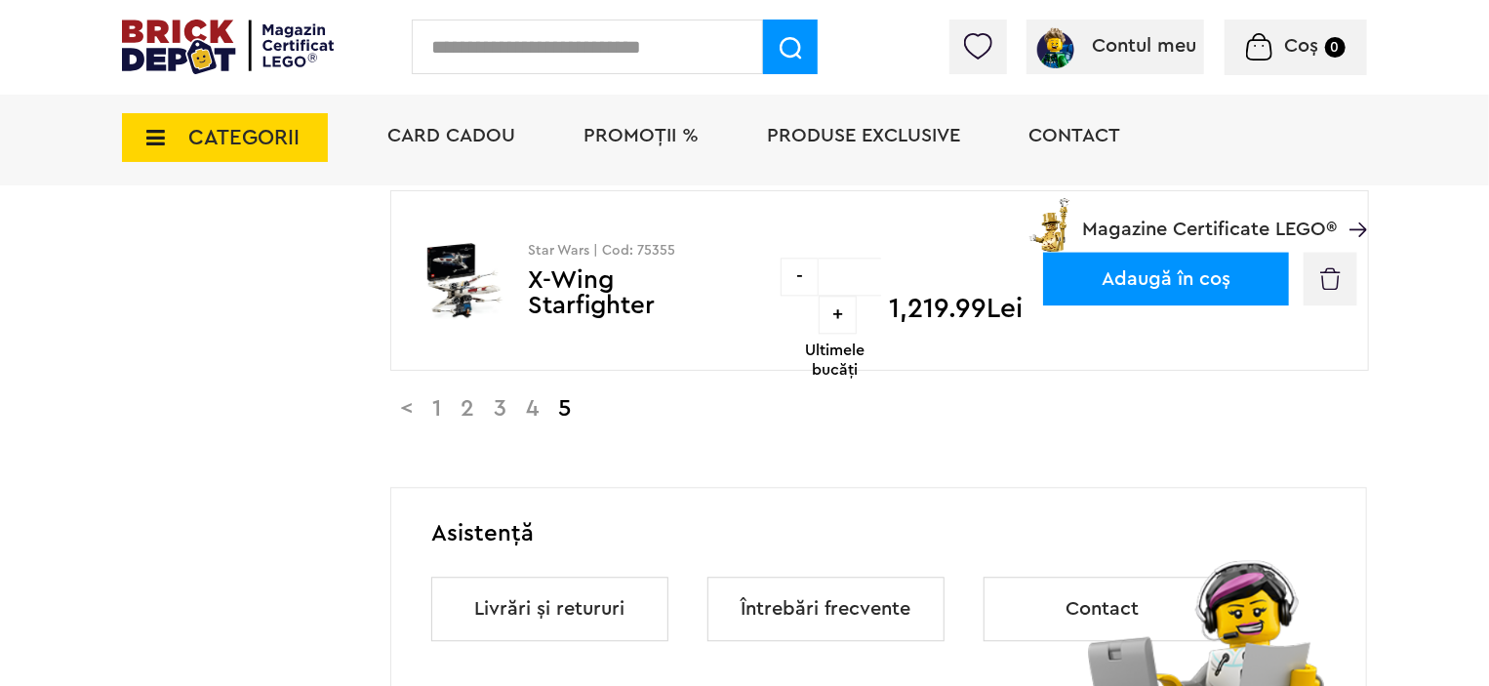
click at [515, 403] on link "3" at bounding box center [500, 408] width 32 height 23
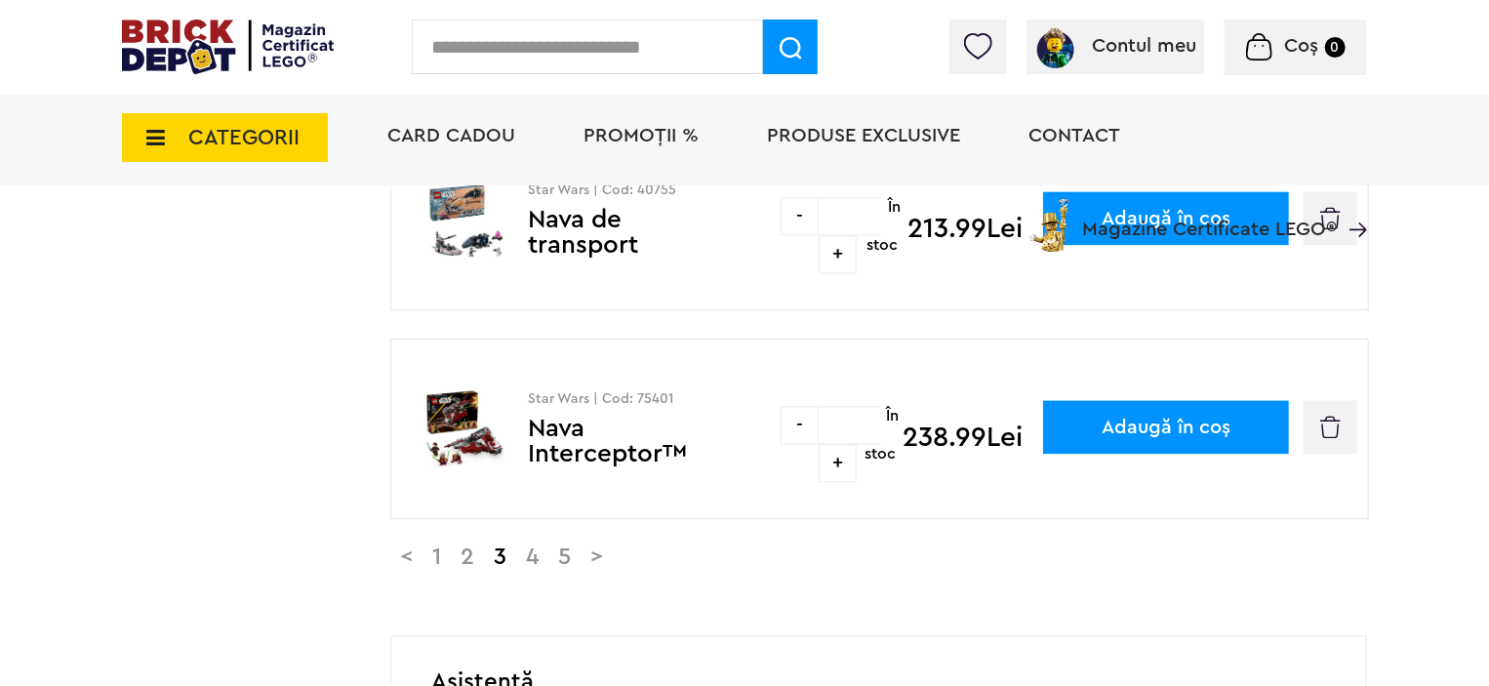
scroll to position [2147, 0]
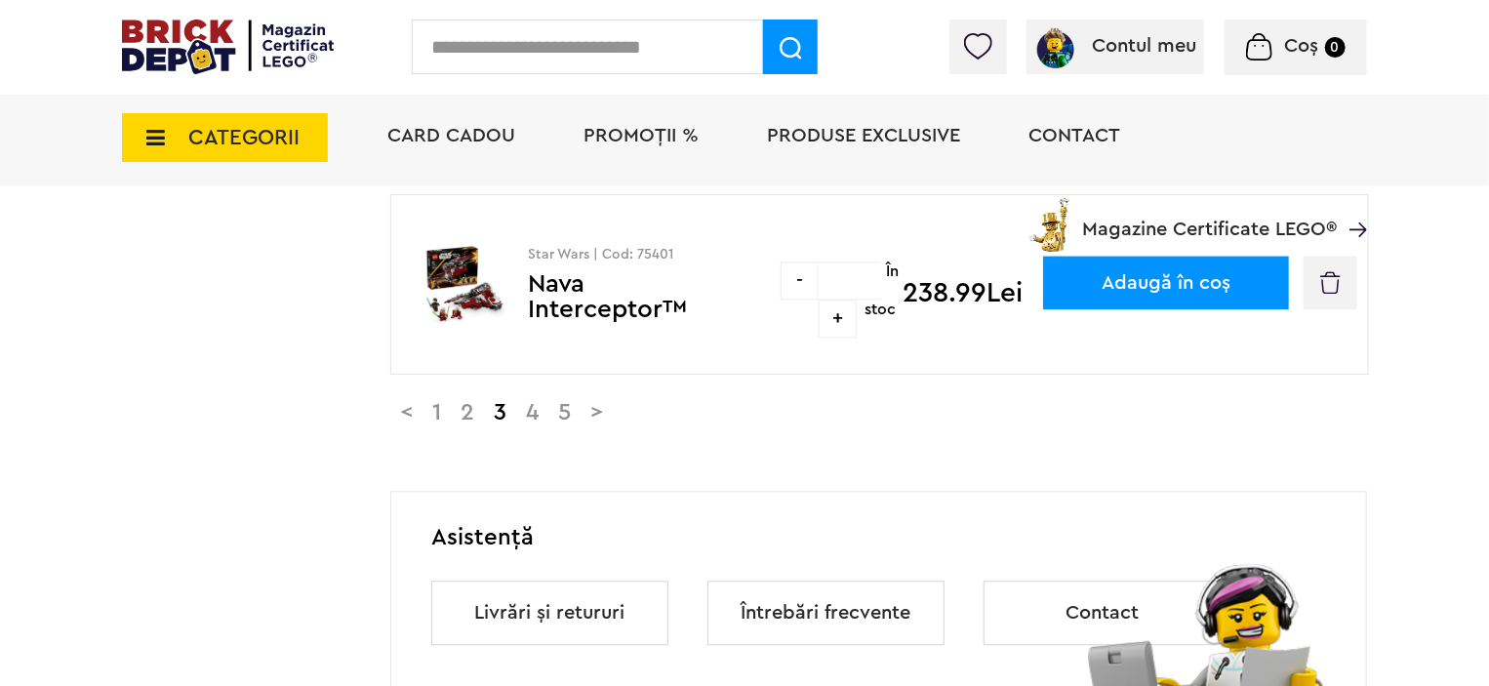
click at [451, 415] on link "1" at bounding box center [437, 412] width 28 height 23
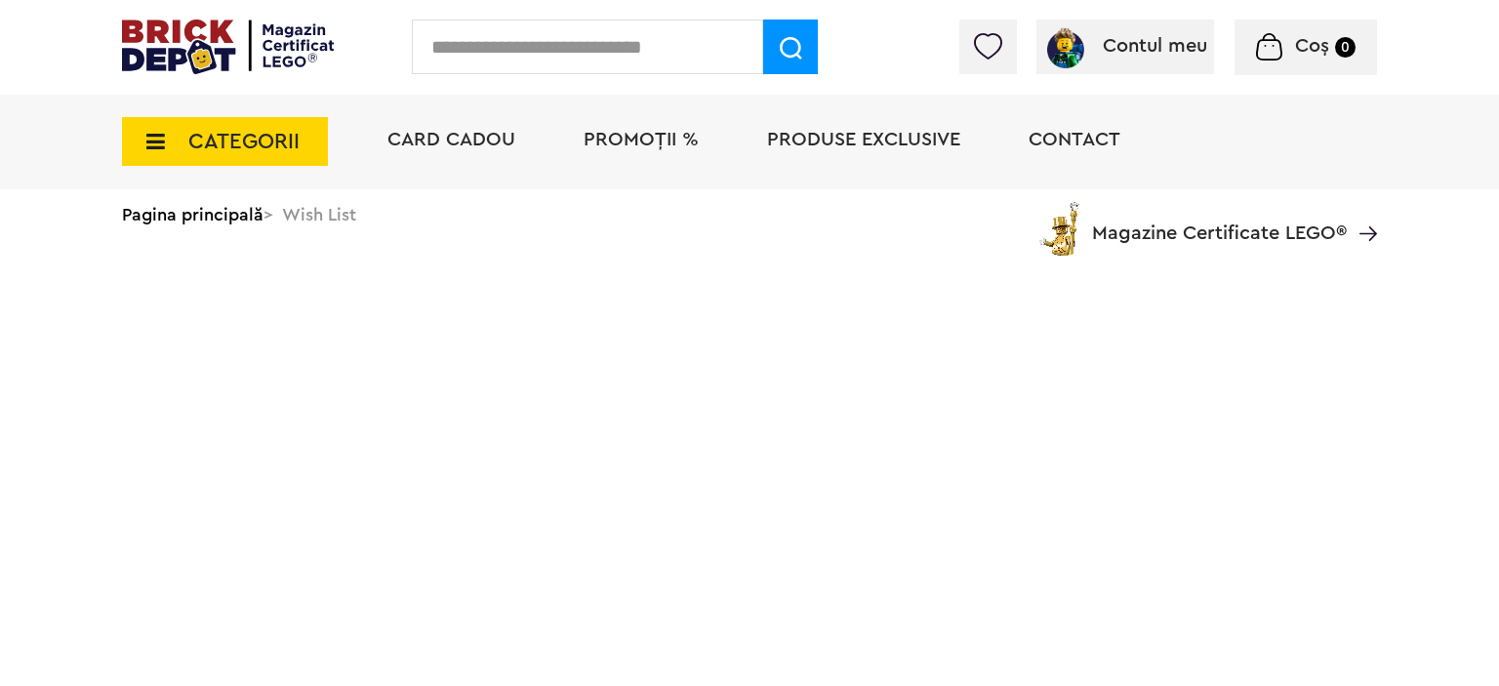
click at [528, 43] on input "text" at bounding box center [587, 47] width 351 height 55
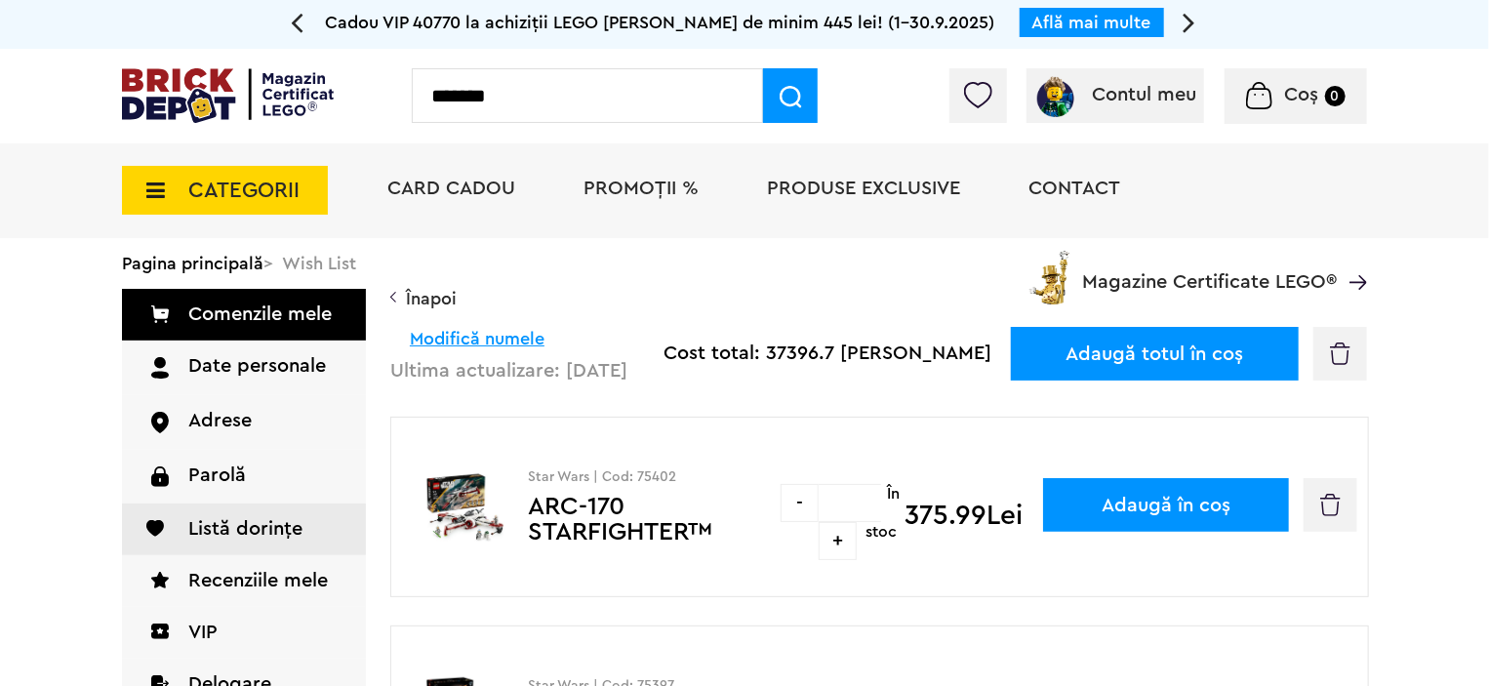
type input "*******"
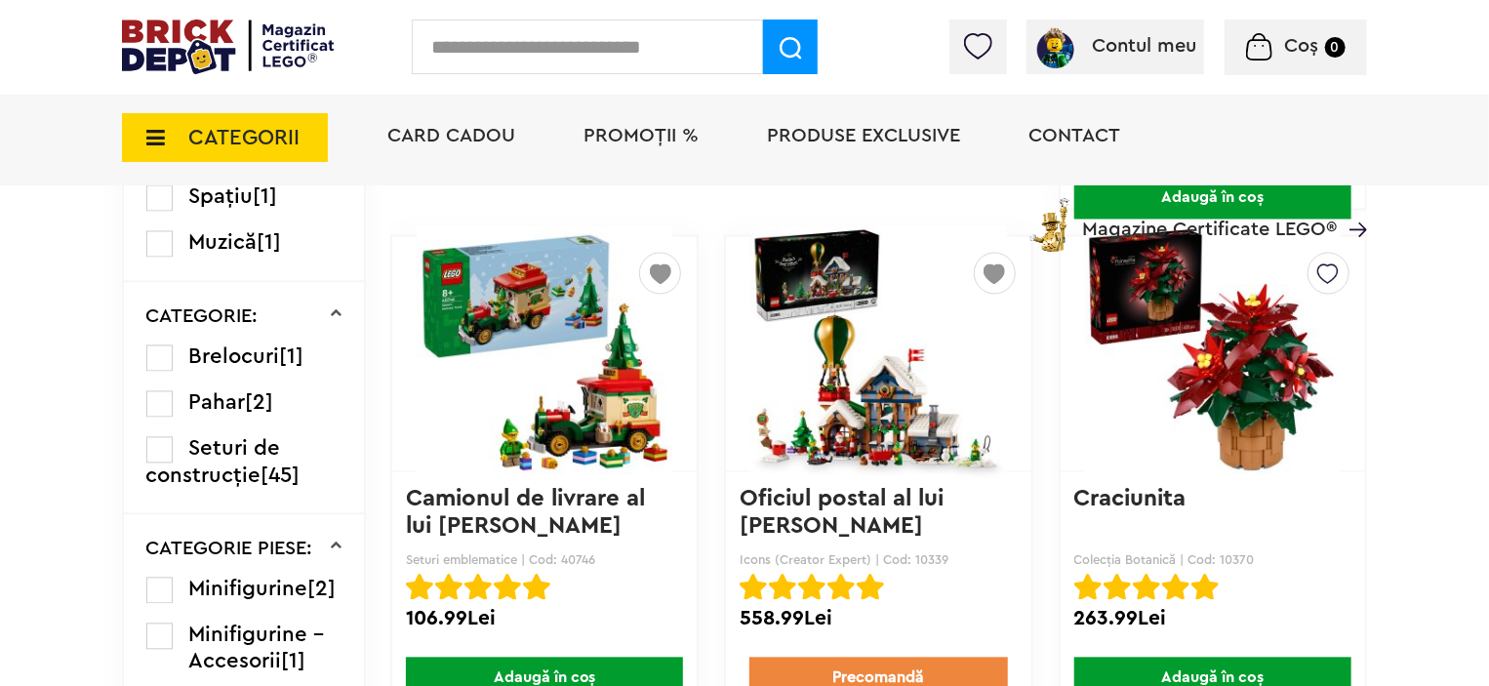
scroll to position [1757, 0]
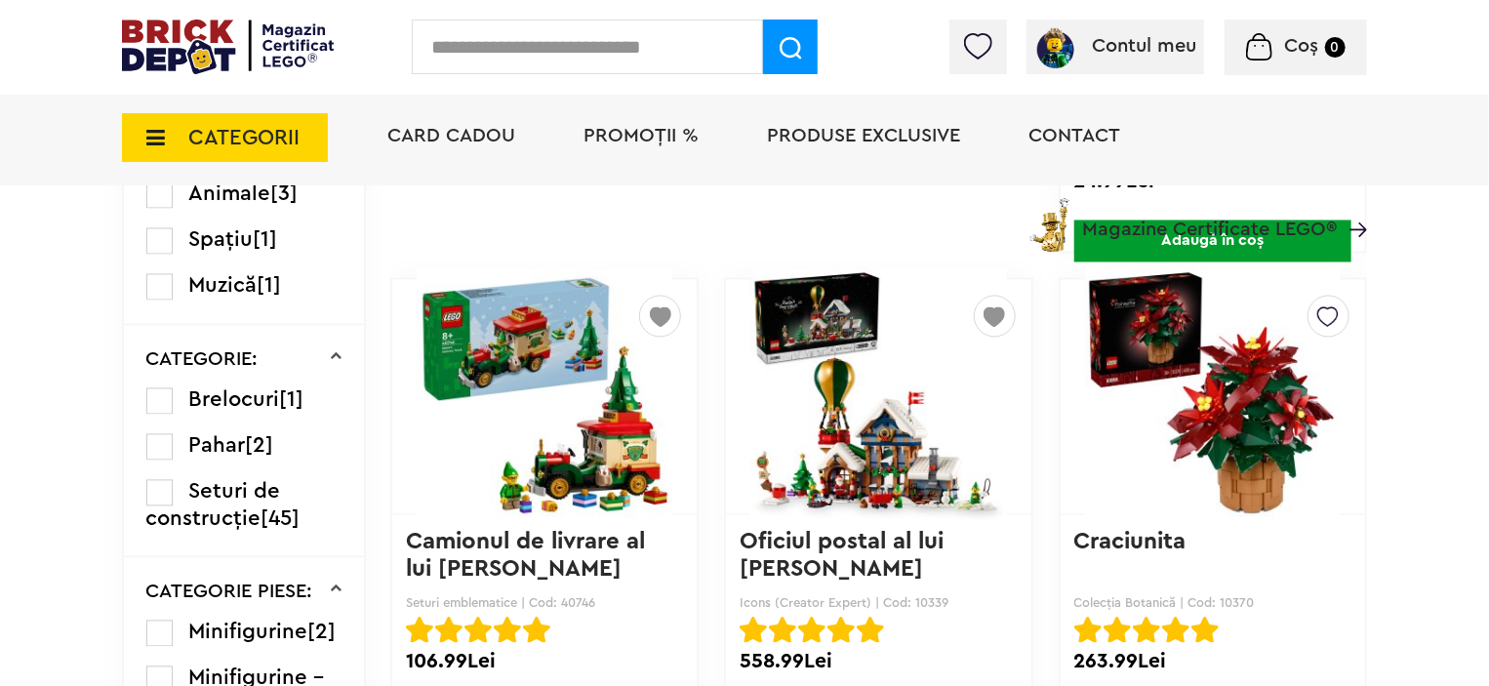
click at [1327, 309] on img at bounding box center [1327, 312] width 21 height 31
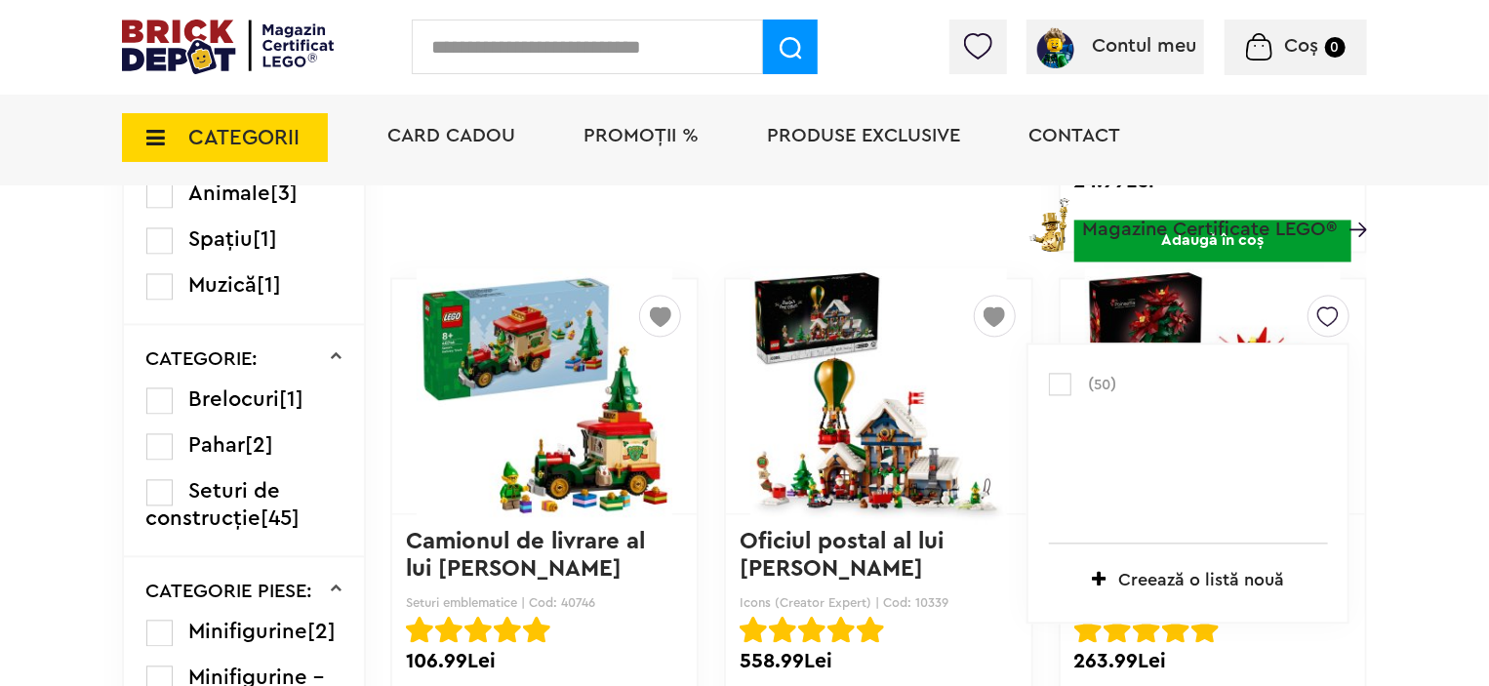
click at [1056, 377] on label at bounding box center [1060, 385] width 22 height 22
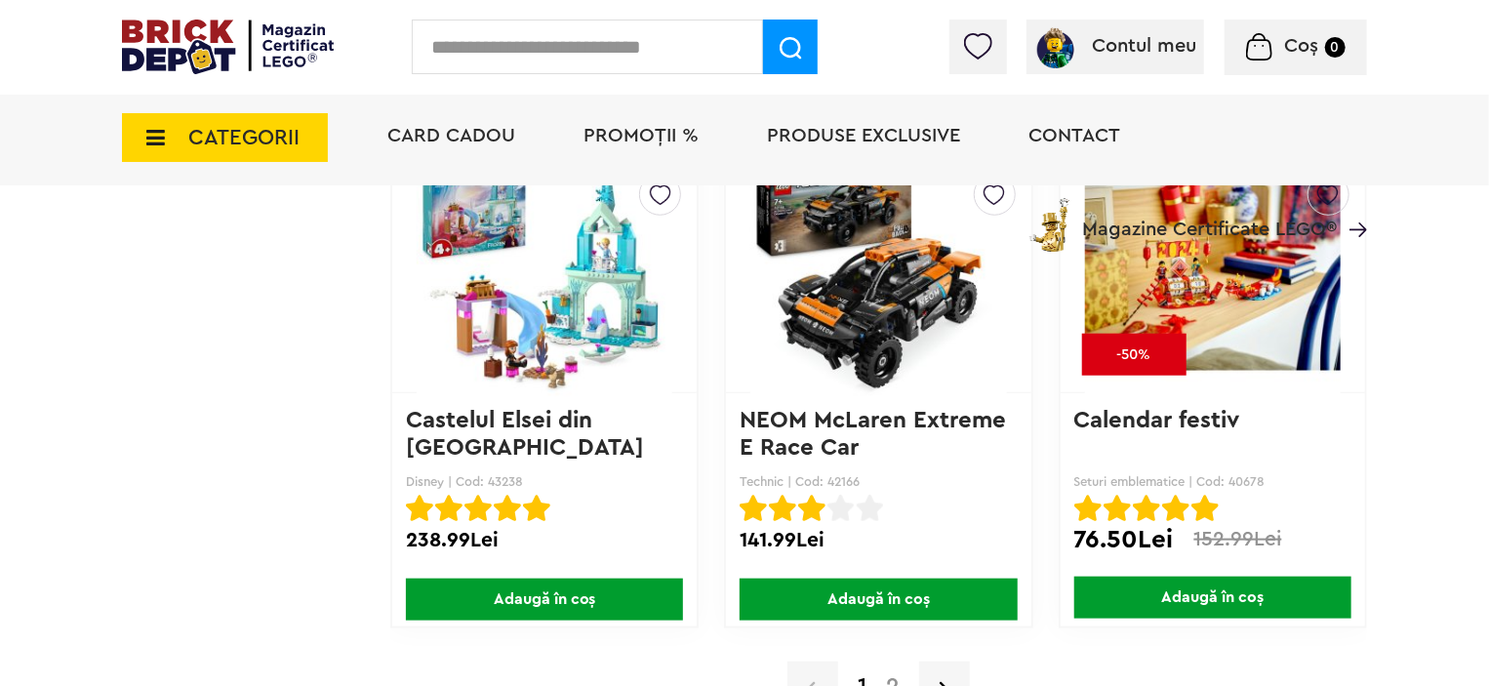
scroll to position [4684, 0]
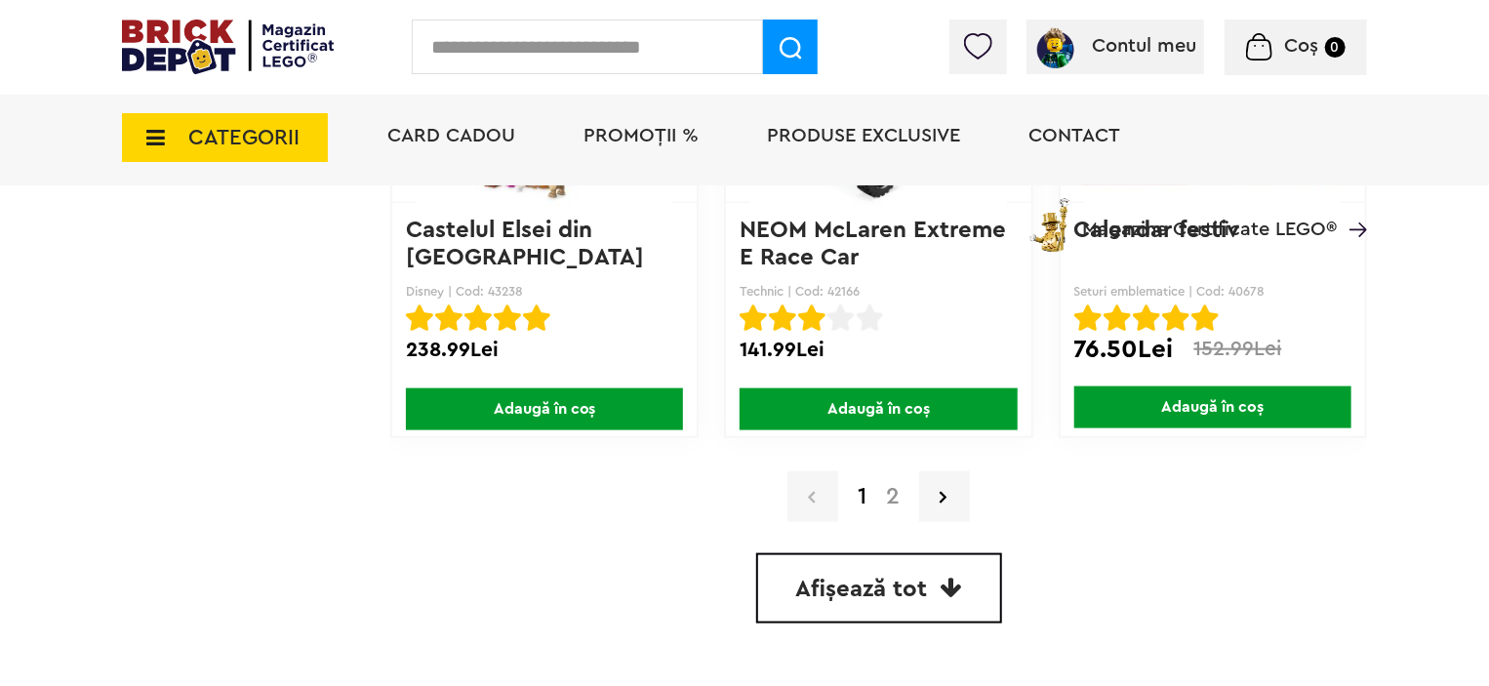
click at [892, 500] on link "2" at bounding box center [892, 496] width 33 height 23
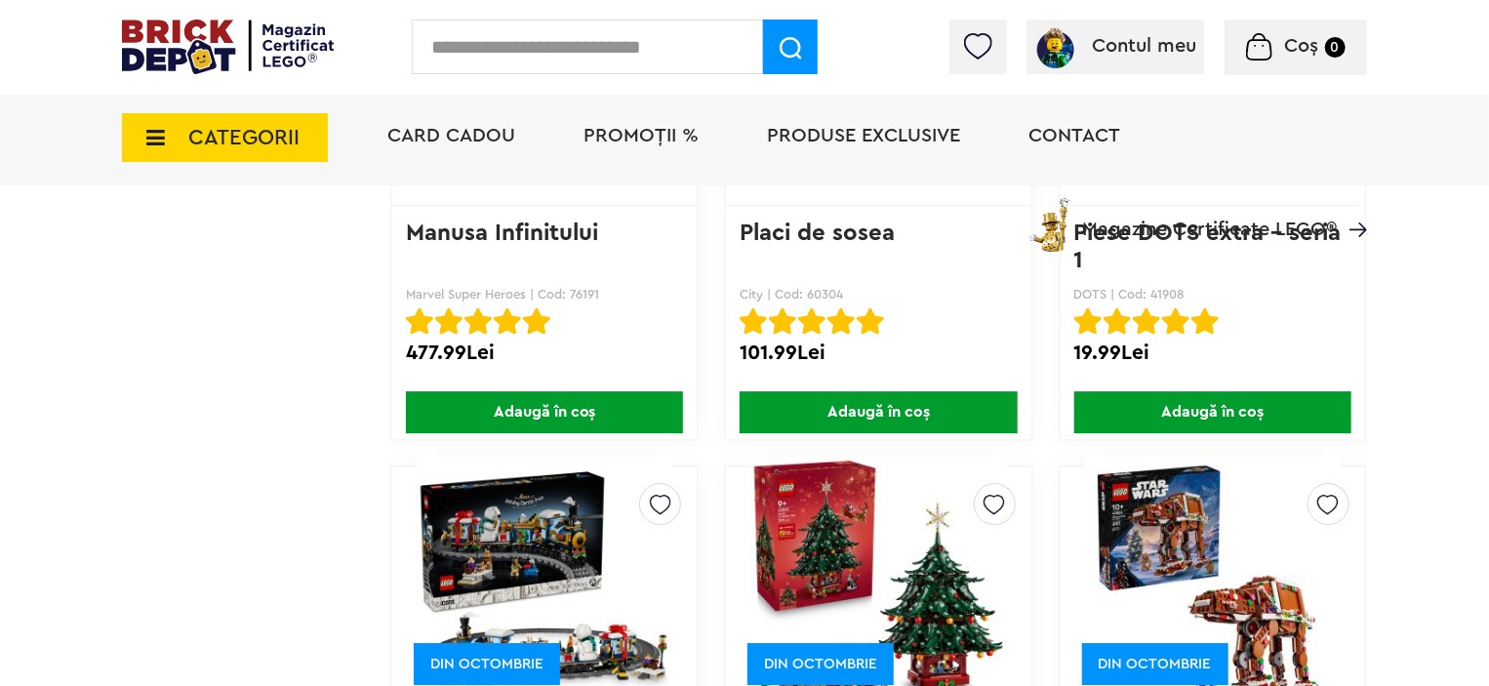
scroll to position [3220, 0]
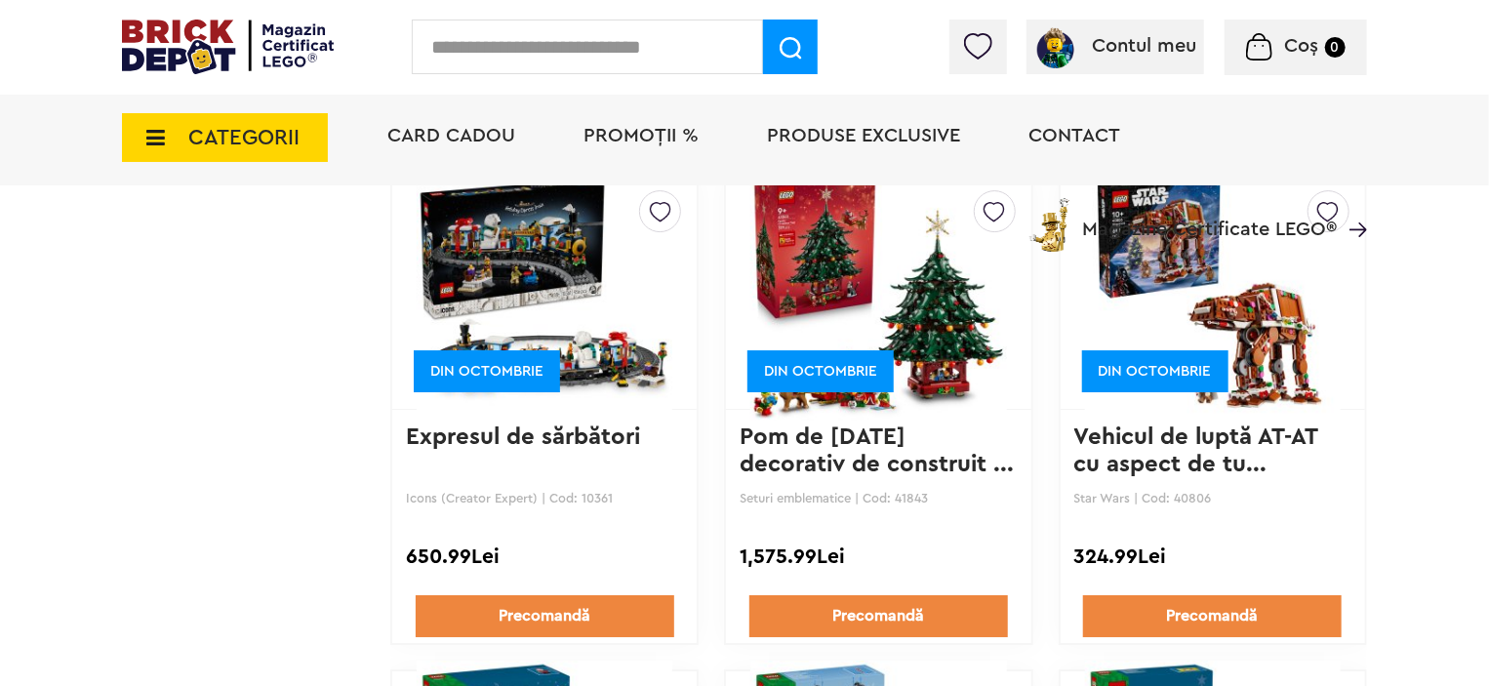
click at [670, 187] on div "Card Cadou PROMOȚII % Produse exclusive Contact Magazine Certificate LEGO®" at bounding box center [867, 171] width 999 height 161
click at [668, 206] on div "Card Cadou PROMOȚII % Produse exclusive Contact Magazine Certificate LEGO®" at bounding box center [867, 171] width 999 height 161
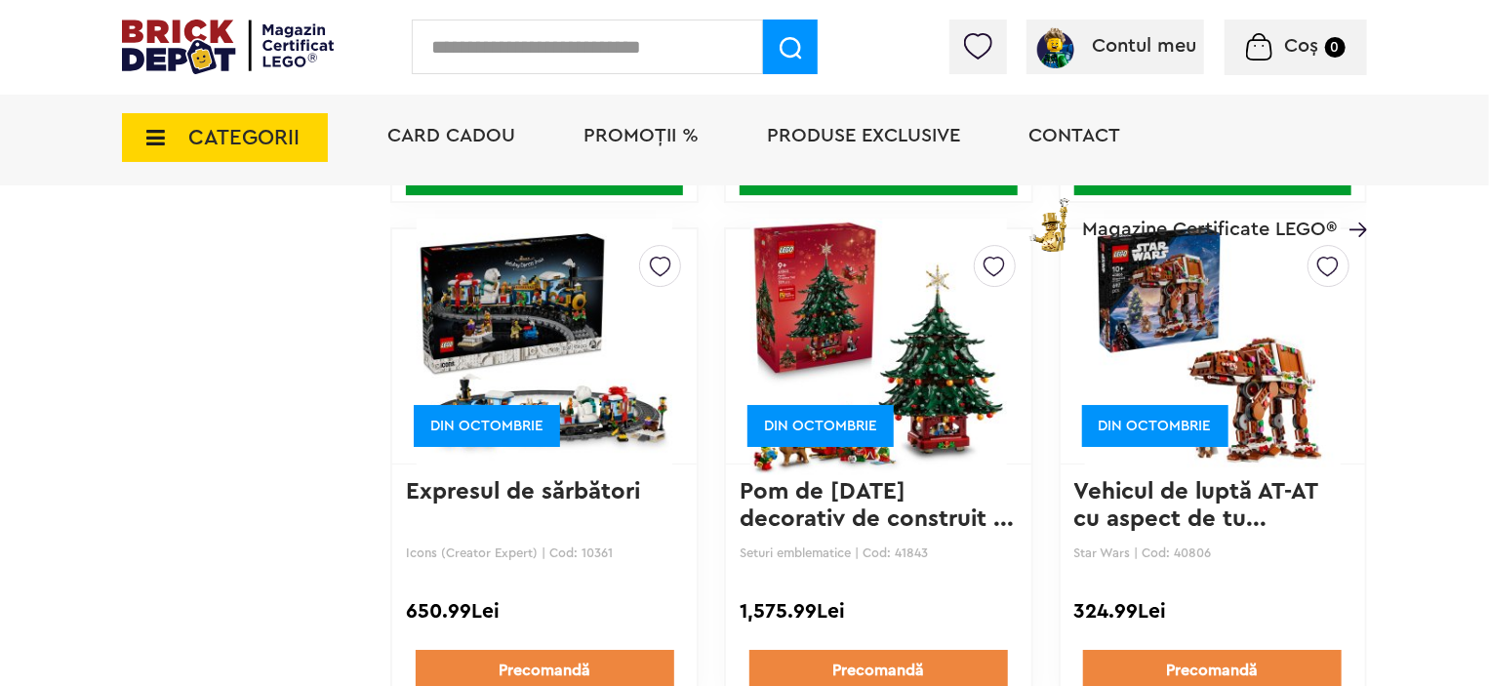
scroll to position [3123, 0]
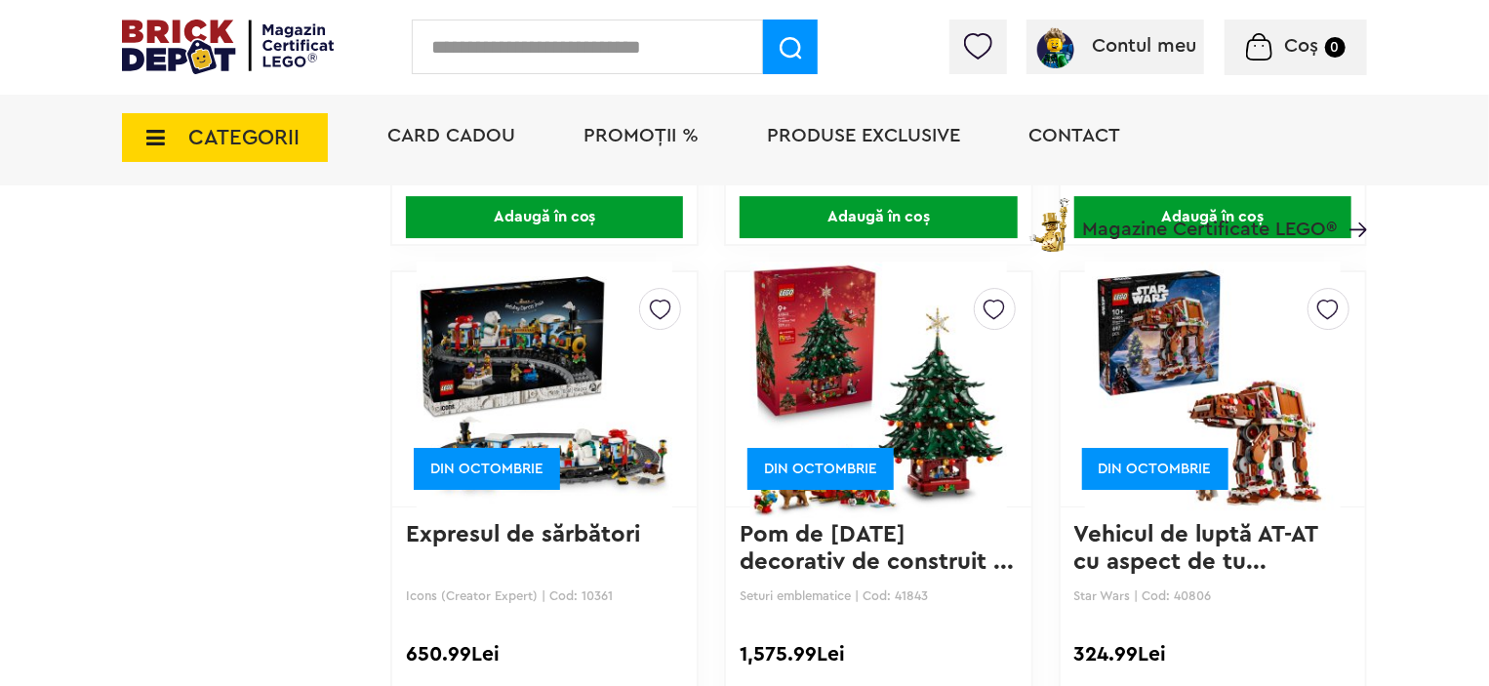
click at [660, 306] on img at bounding box center [660, 304] width 21 height 31
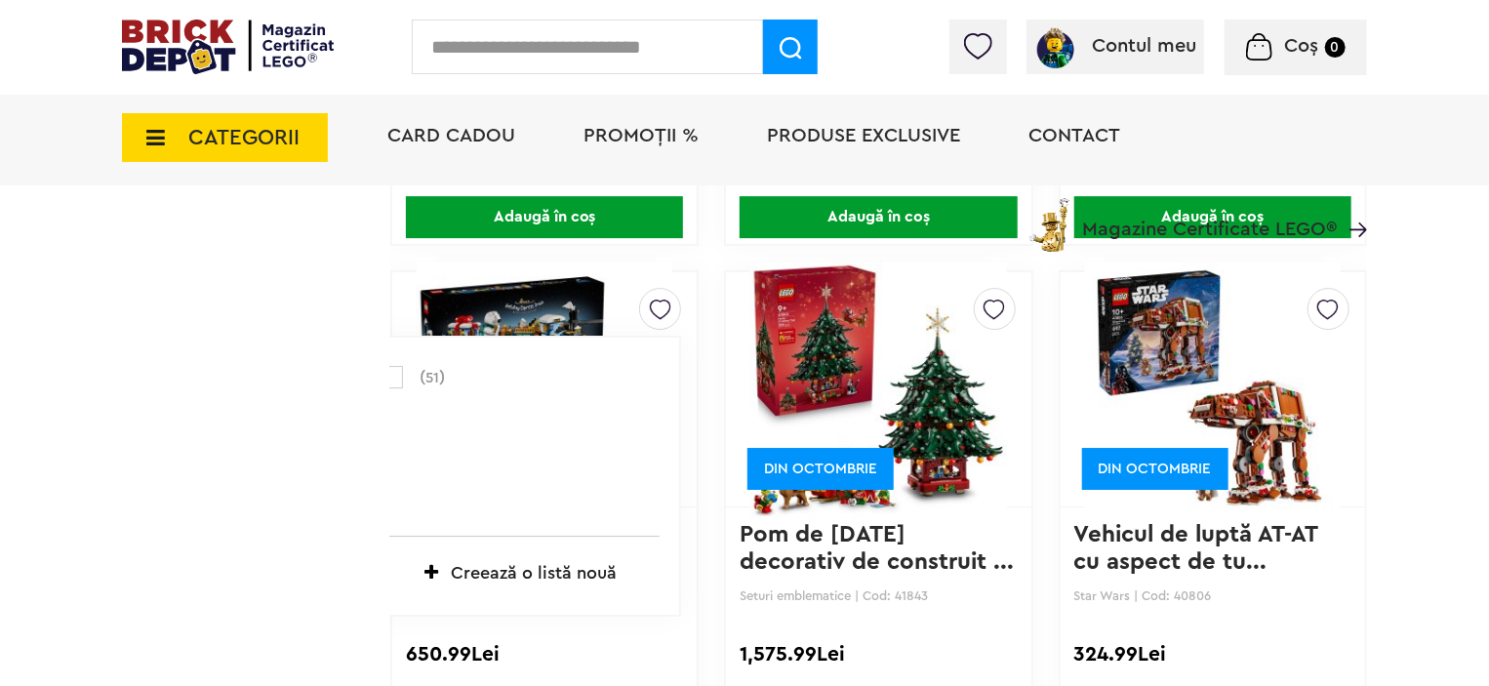
drag, startPoint x: 380, startPoint y: 366, endPoint x: 402, endPoint y: 371, distance: 23.0
click at [399, 371] on label at bounding box center [392, 377] width 22 height 22
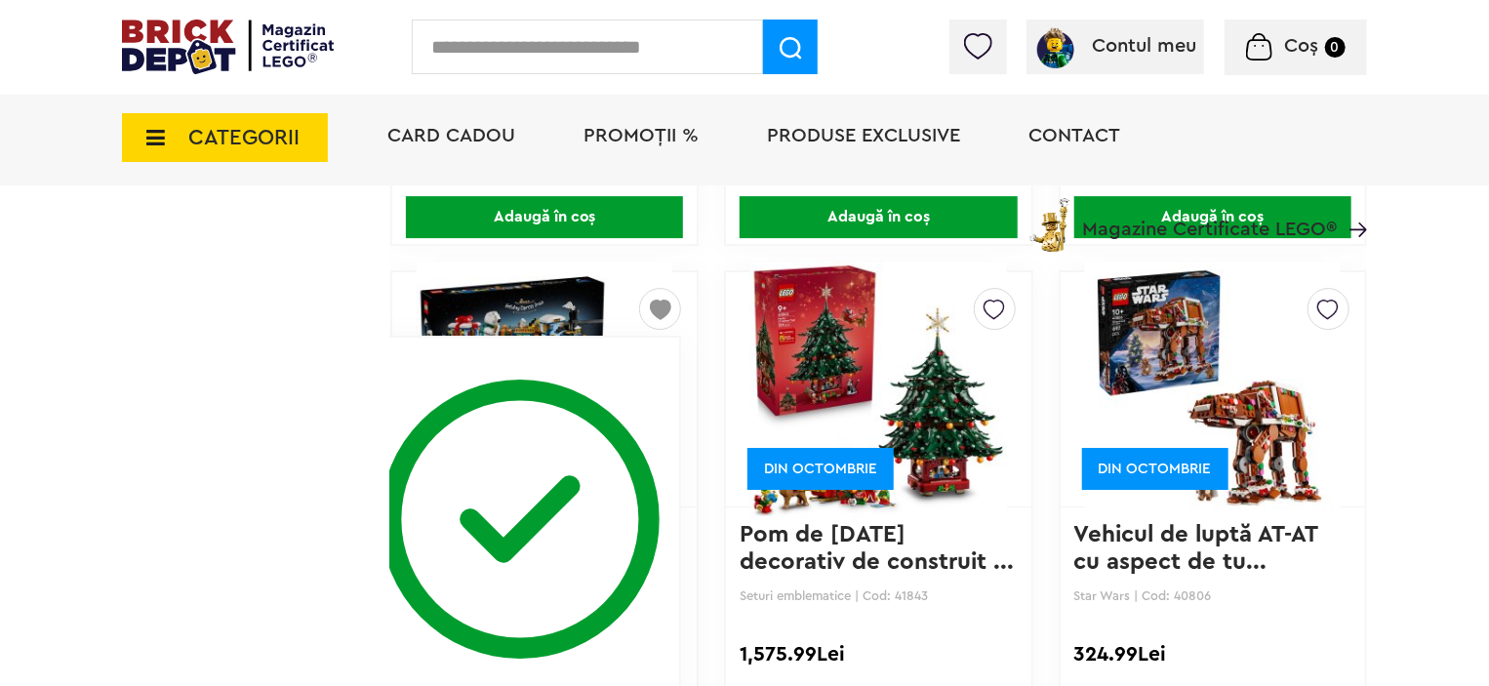
click at [1005, 298] on div at bounding box center [995, 309] width 42 height 42
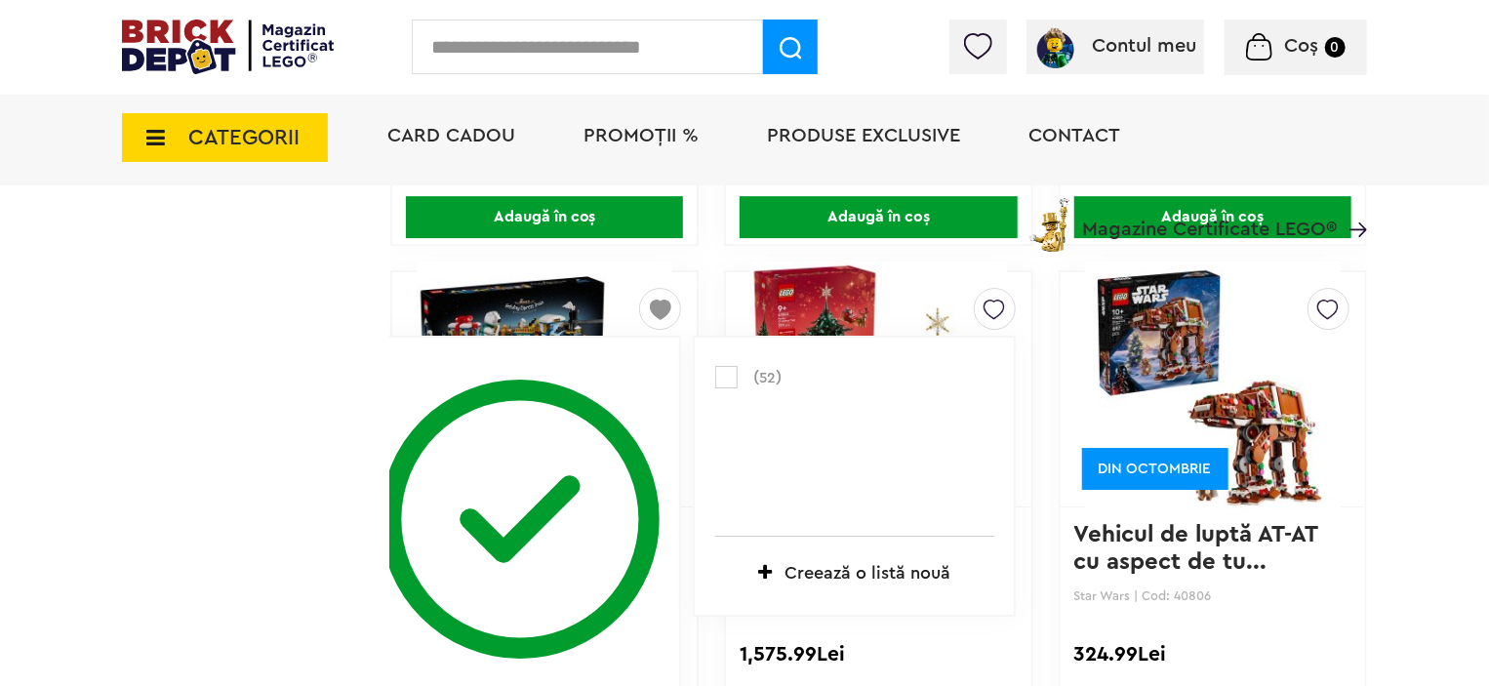
click at [725, 374] on label at bounding box center [726, 377] width 22 height 22
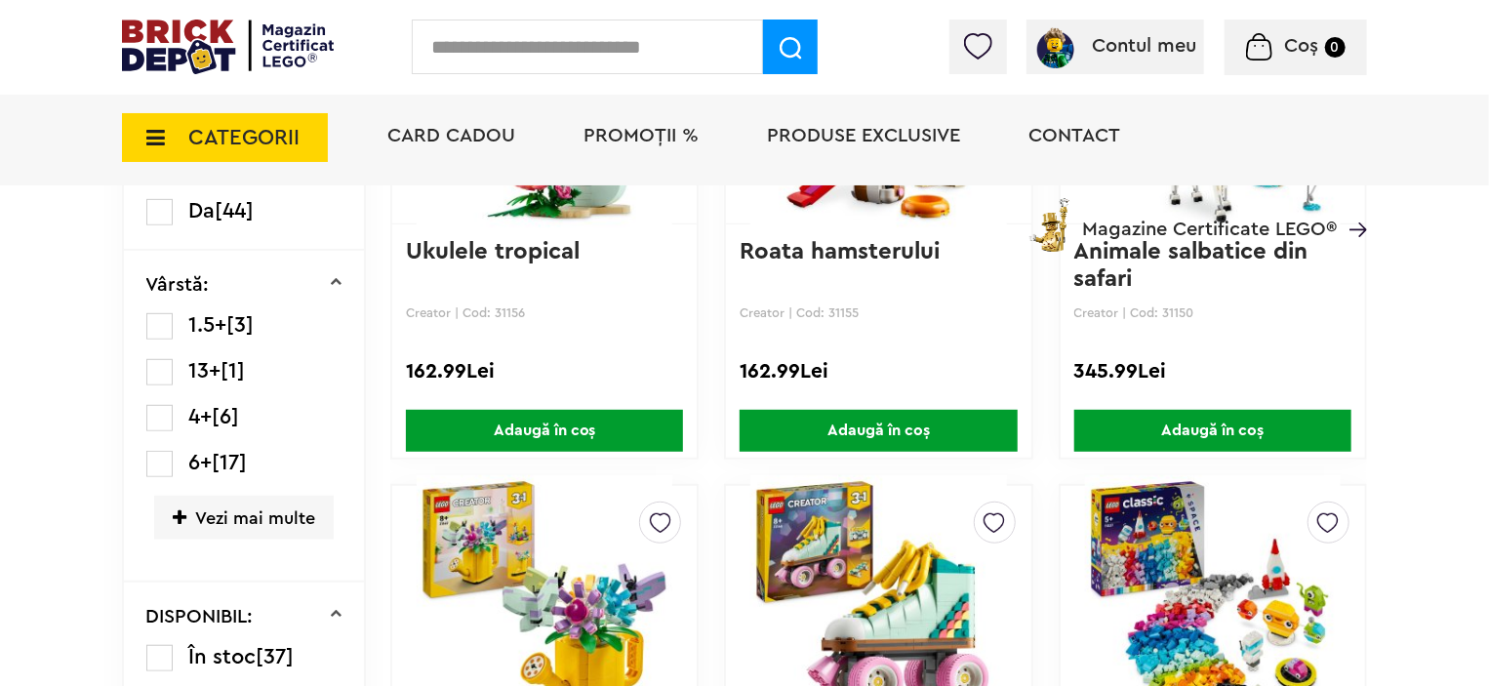
scroll to position [195, 0]
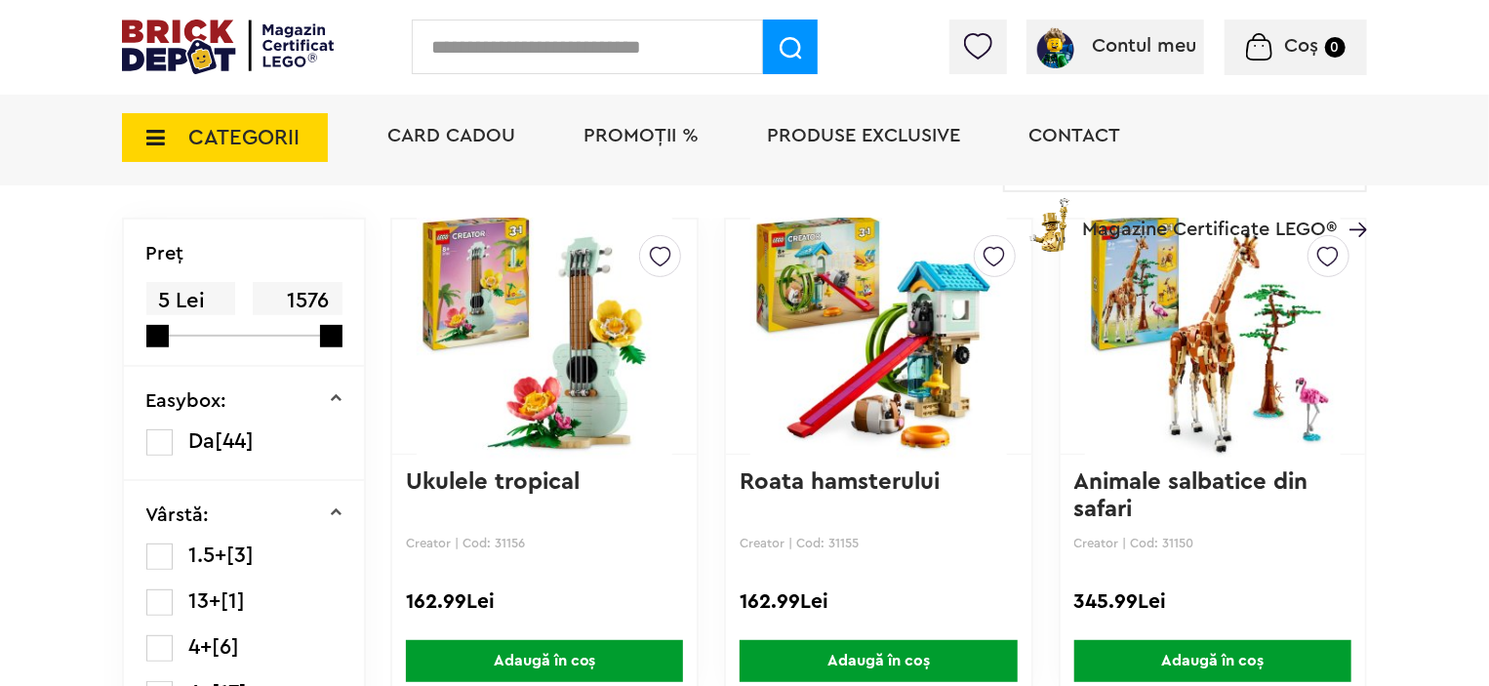
click at [397, 140] on span "Card Cadou" at bounding box center [451, 136] width 128 height 20
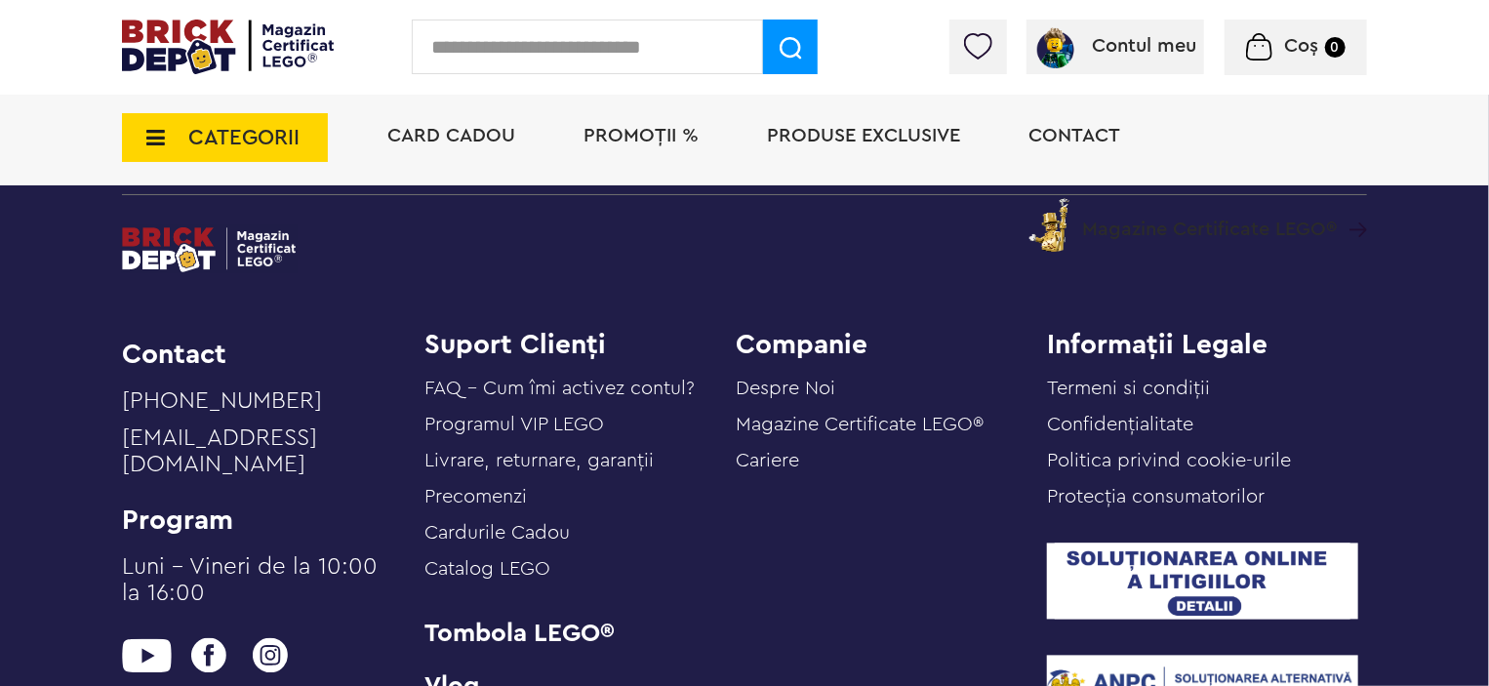
scroll to position [1757, 0]
